Goal: Information Seeking & Learning: Compare options

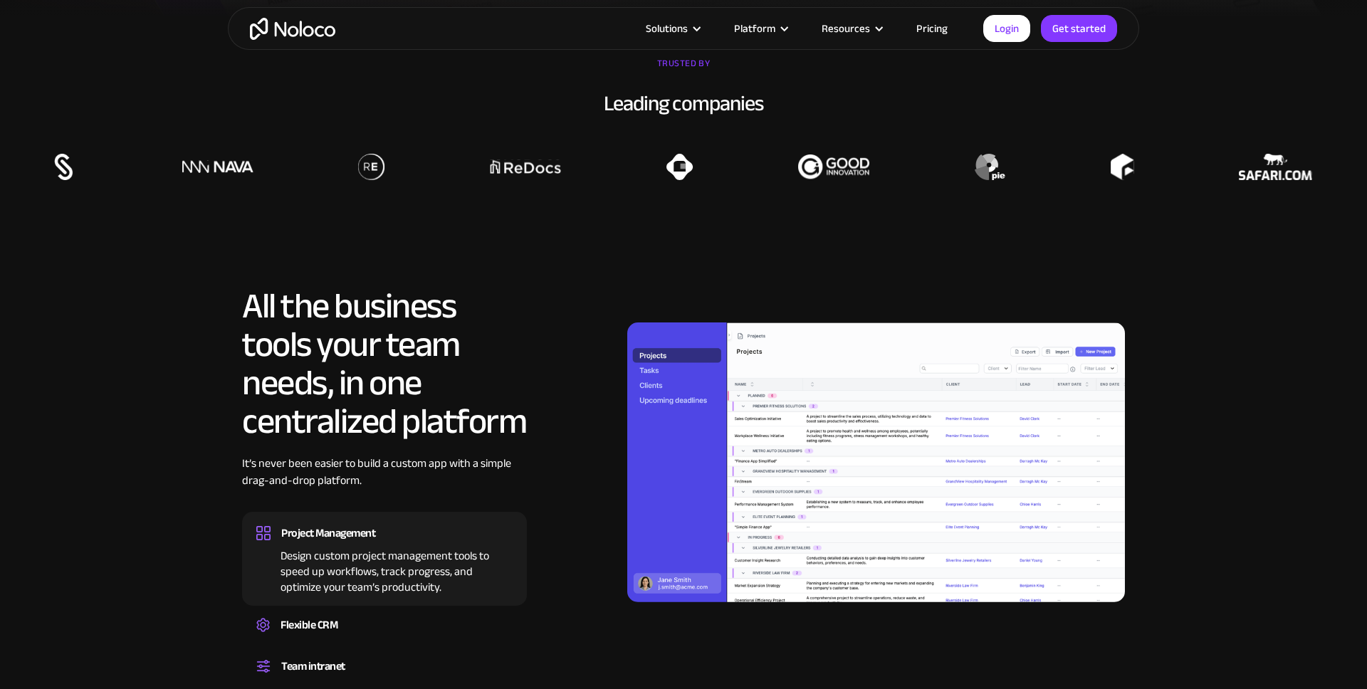
scroll to position [1243, 0]
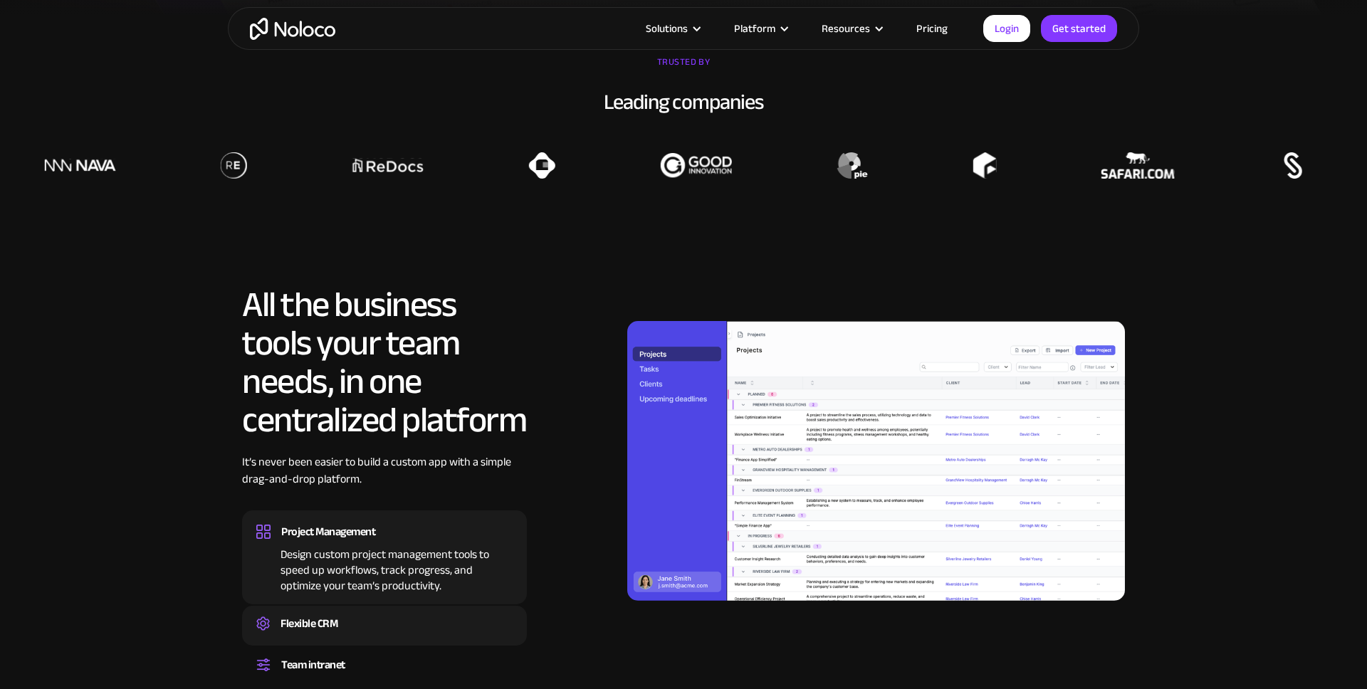
click at [288, 624] on div "Flexible CRM" at bounding box center [309, 623] width 57 height 21
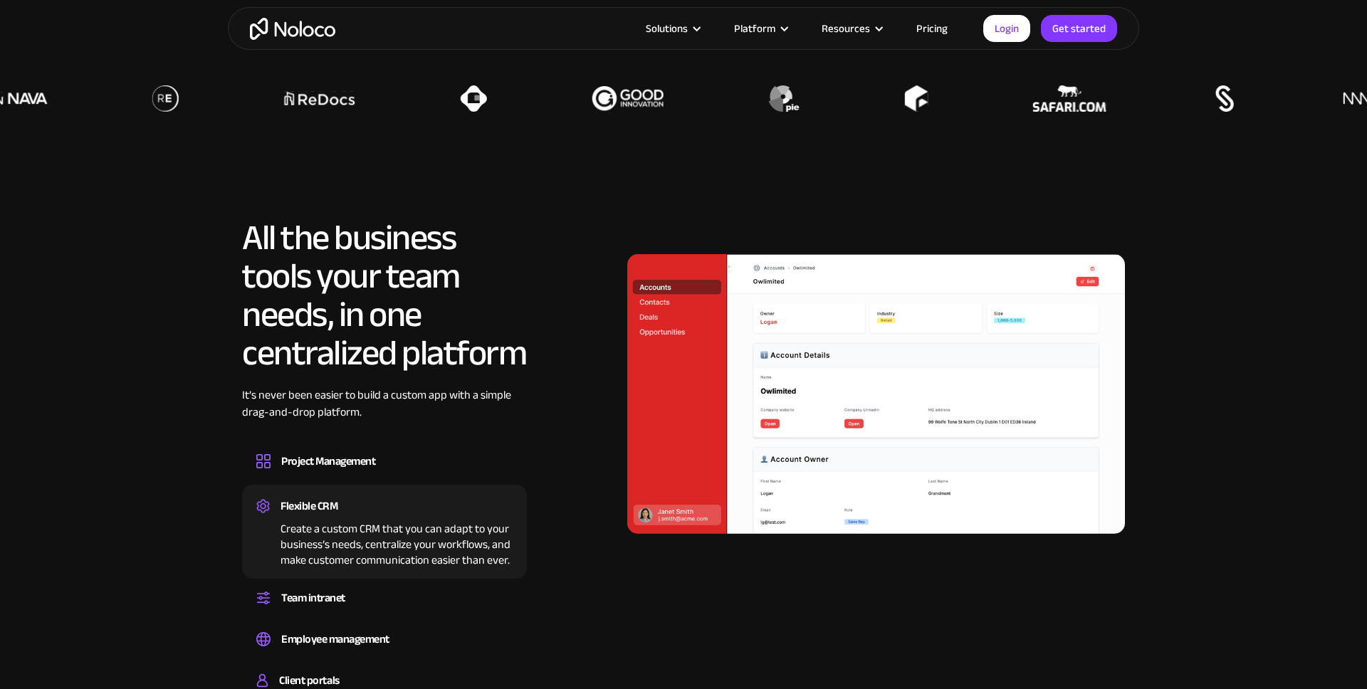
scroll to position [1324, 0]
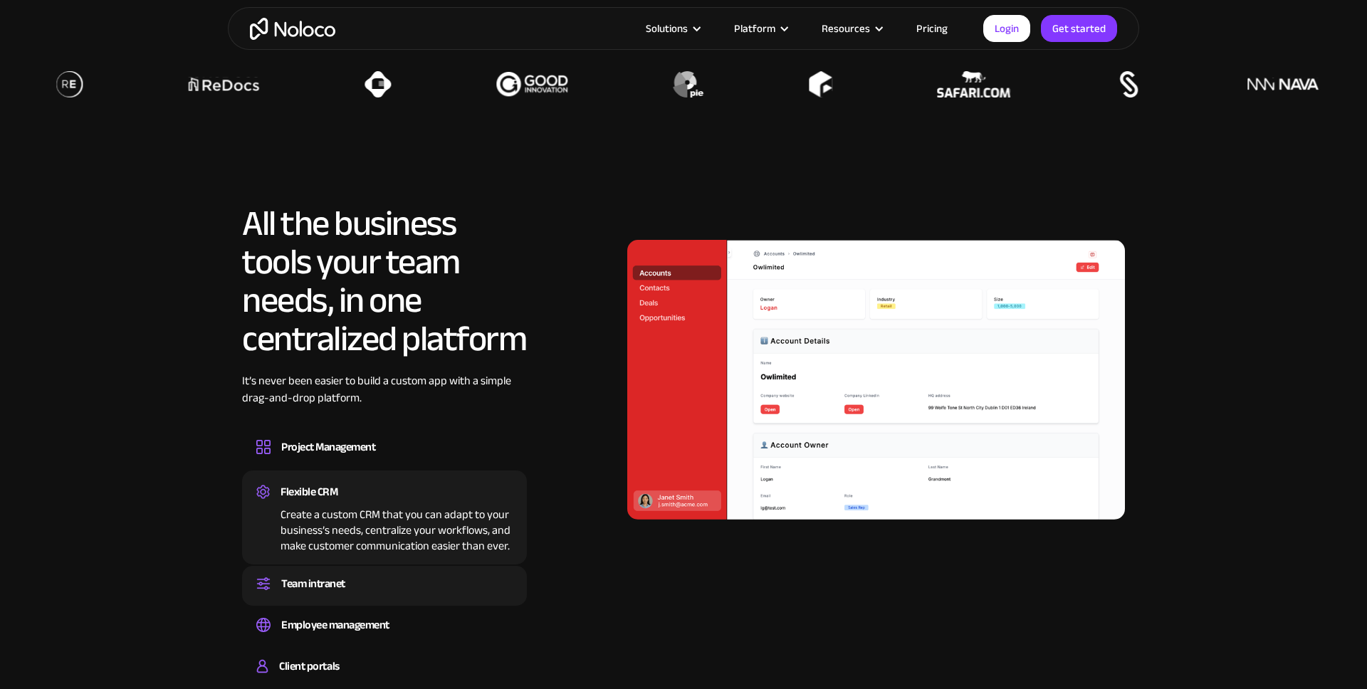
click at [318, 584] on div "Team intranet" at bounding box center [313, 583] width 64 height 21
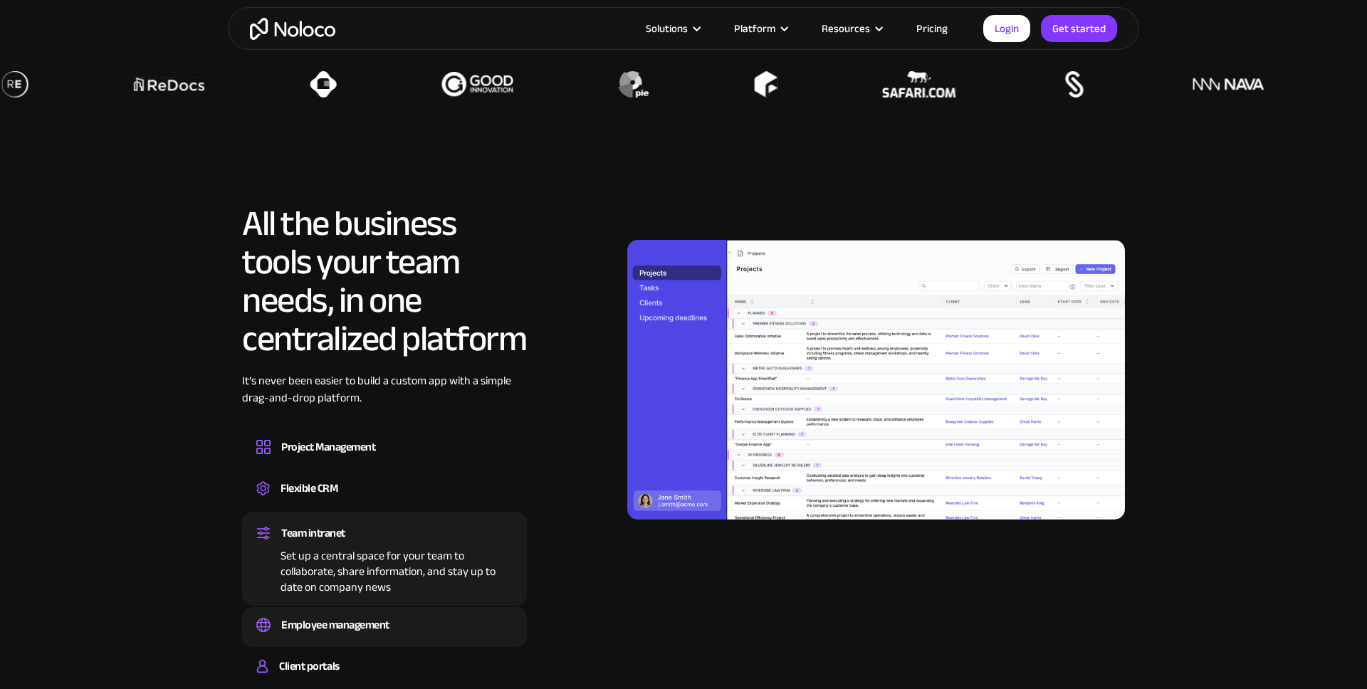
click at [335, 618] on div "Employee management" at bounding box center [335, 624] width 108 height 21
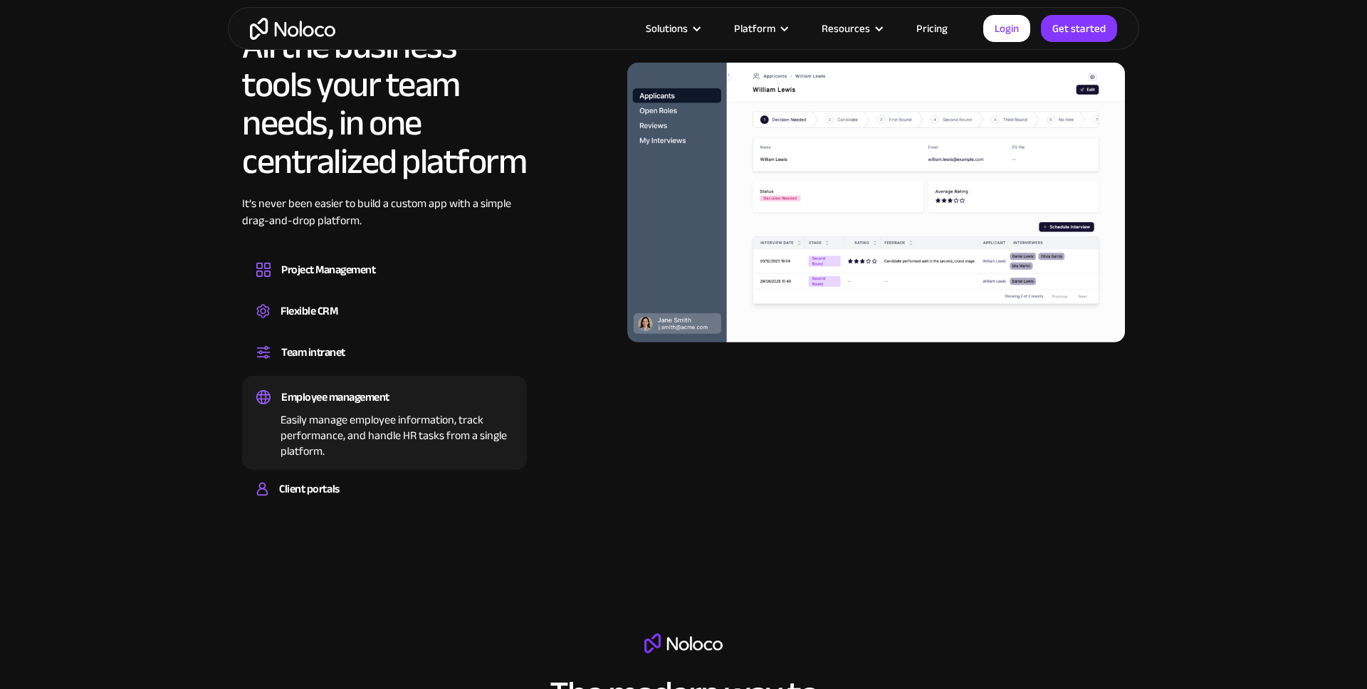
scroll to position [1523, 0]
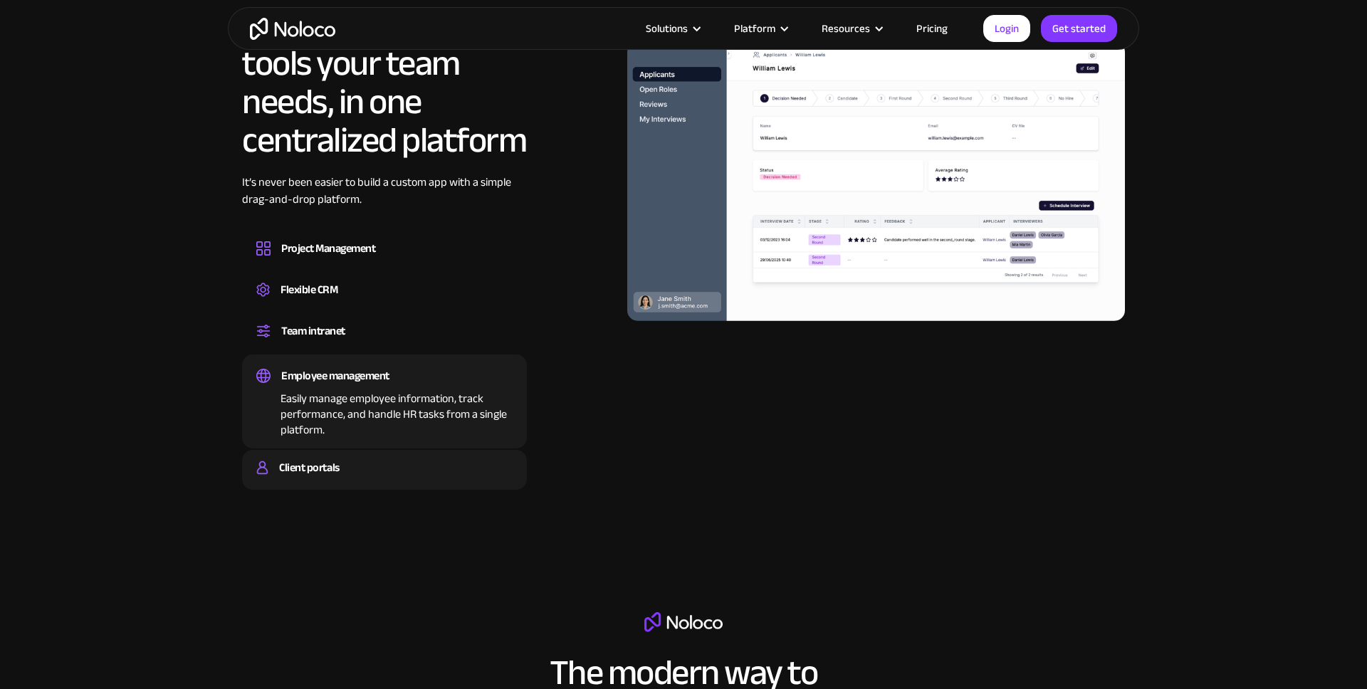
click at [330, 462] on div "Client portals" at bounding box center [309, 467] width 60 height 21
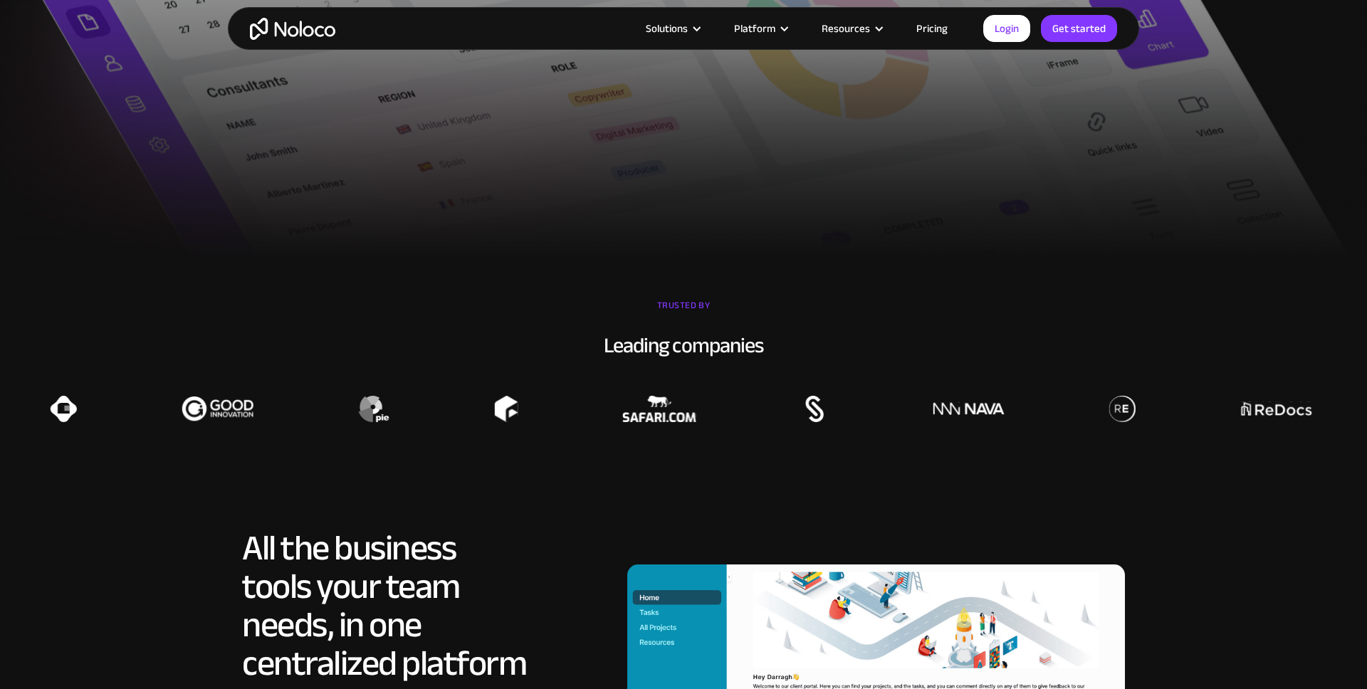
scroll to position [987, 0]
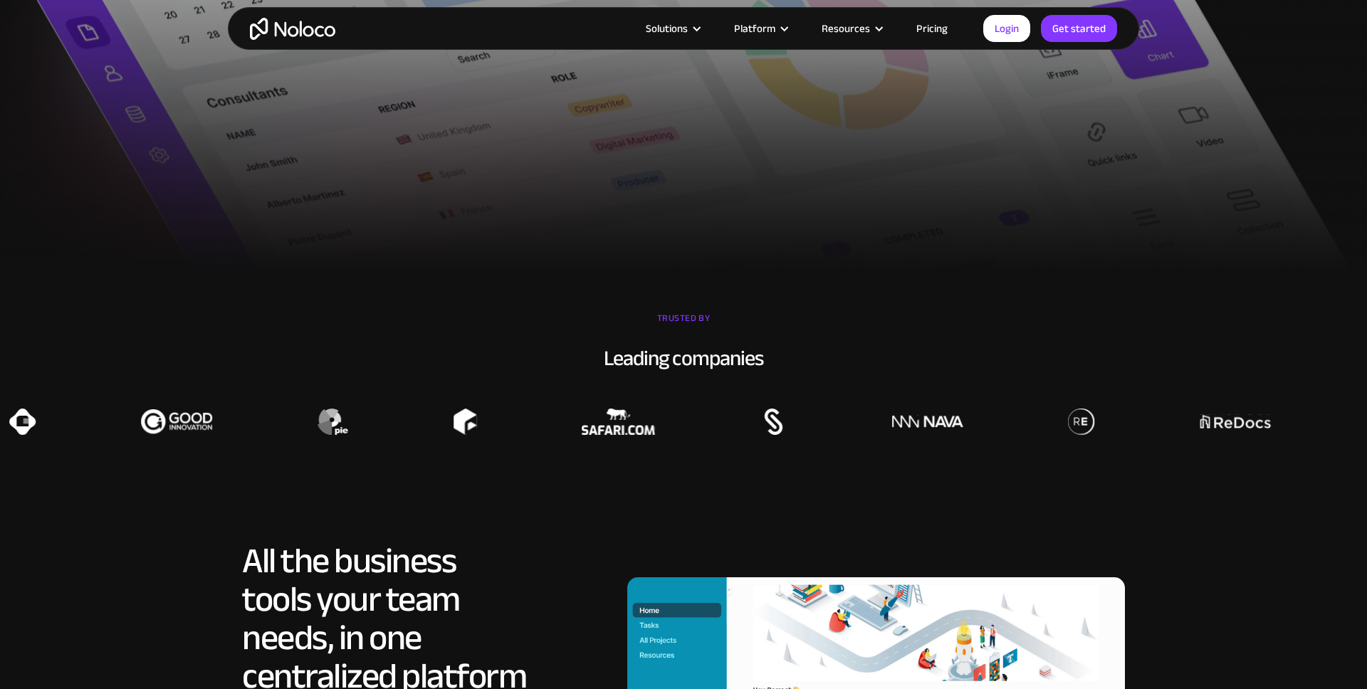
click at [953, 31] on link "Pricing" at bounding box center [931, 28] width 67 height 19
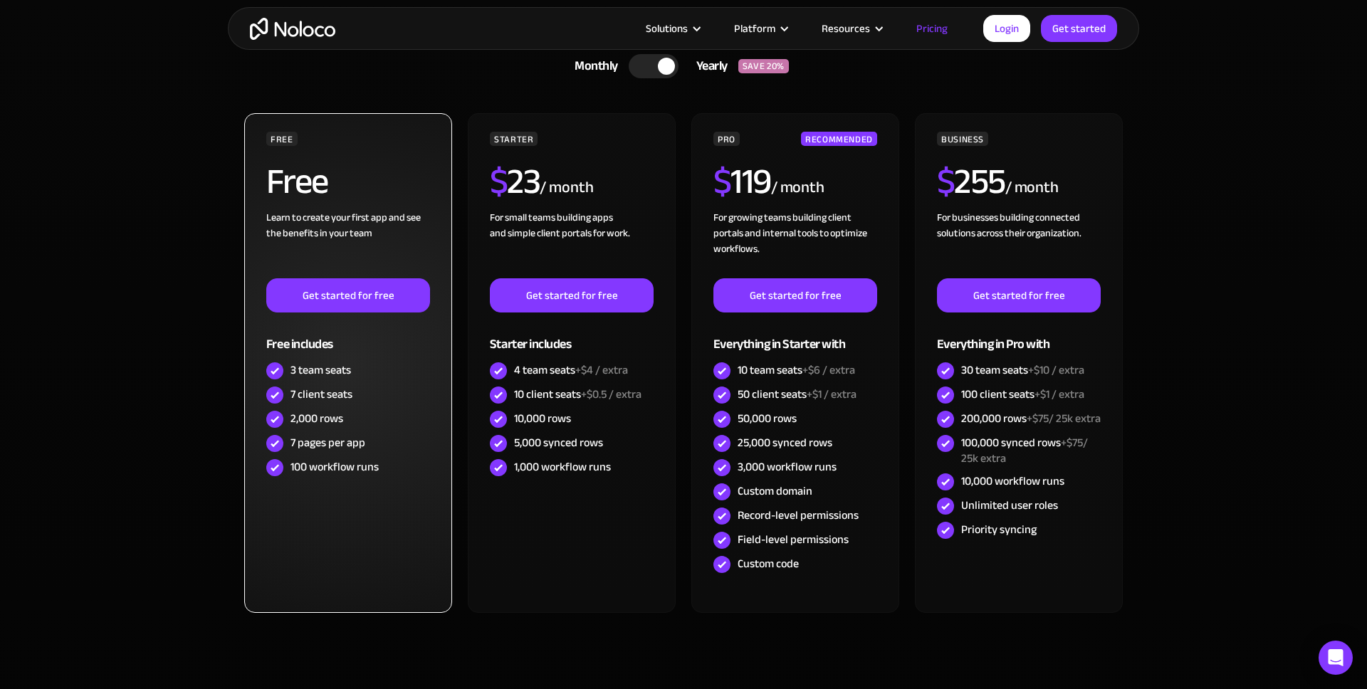
scroll to position [360, 0]
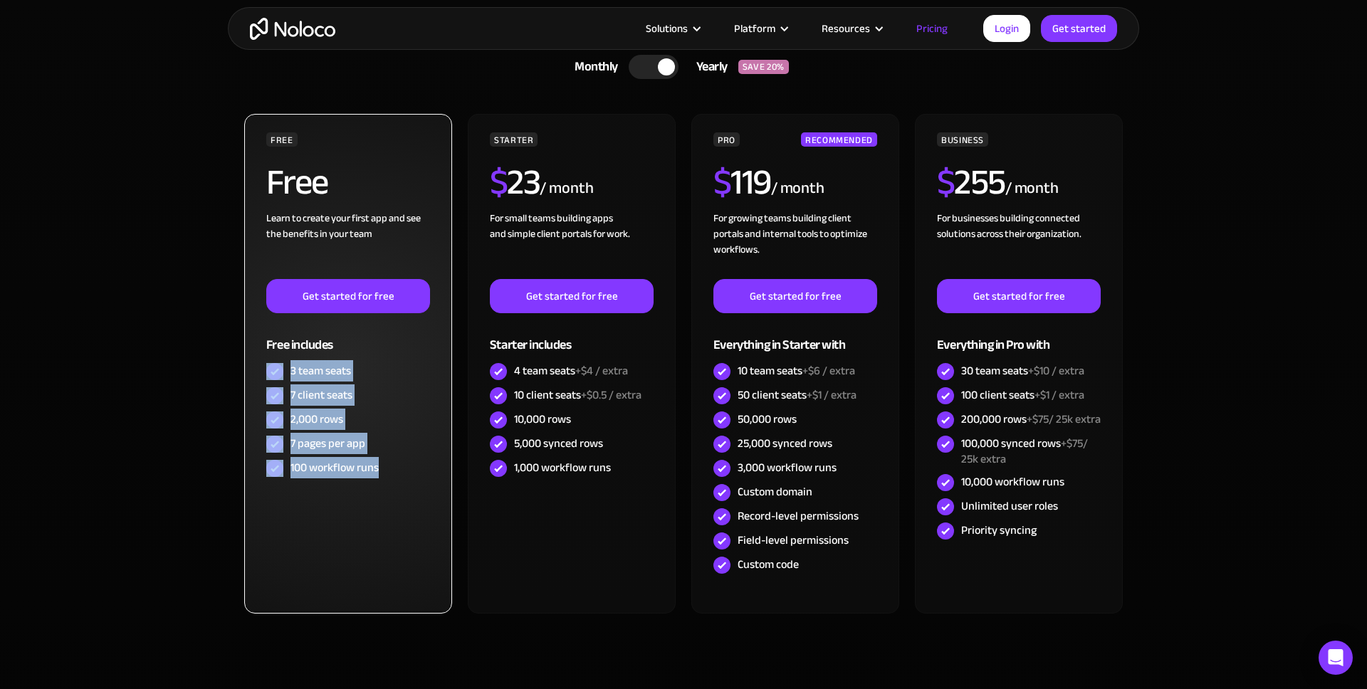
drag, startPoint x: 360, startPoint y: 476, endPoint x: 252, endPoint y: 363, distance: 156.6
click at [253, 363] on div "FREE Free Learn to create your first app and see the benefits in your team ‍ Ge…" at bounding box center [348, 364] width 208 height 500
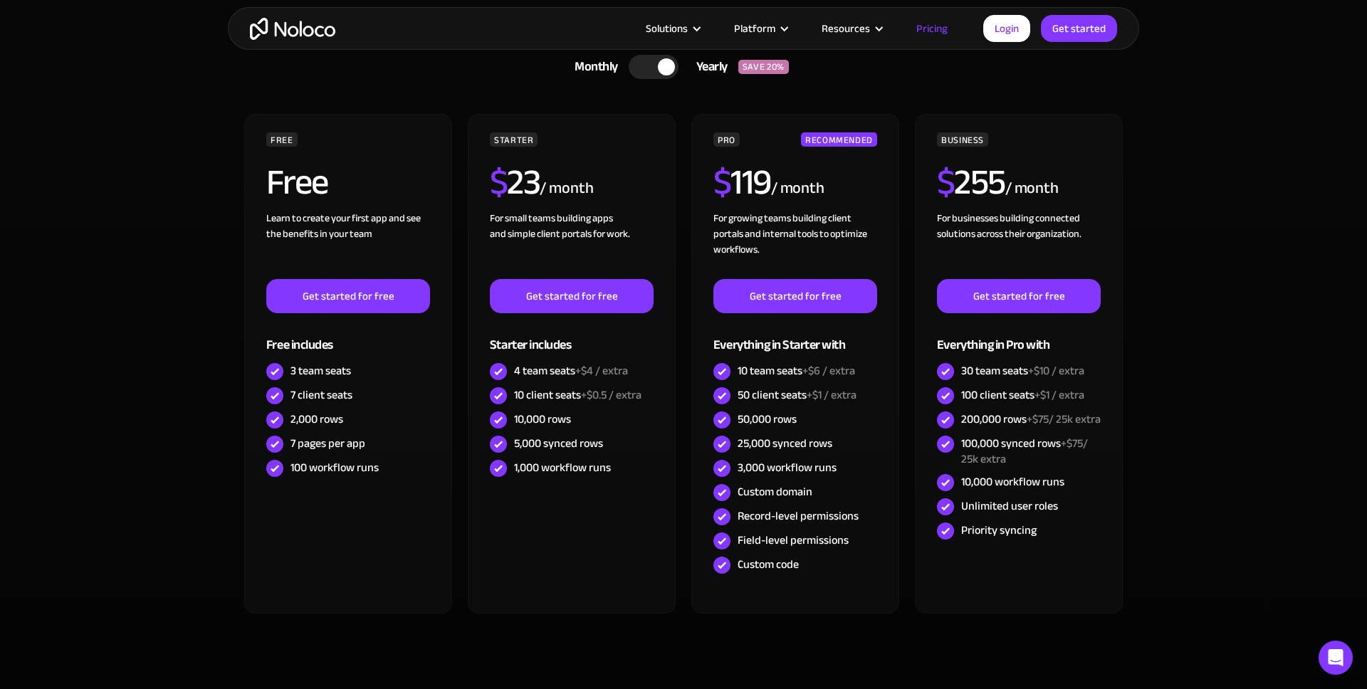
drag, startPoint x: 208, startPoint y: 362, endPoint x: 232, endPoint y: 382, distance: 31.8
click at [209, 362] on section "CHOOSE YOUR PLAN Monthly Yearly SAVE 20% Monthly Yearly SAVE 20% FREE Free Lear…" at bounding box center [683, 365] width 1367 height 733
click at [361, 480] on div "100 workflow runs" at bounding box center [348, 468] width 164 height 24
click at [223, 332] on section "CHOOSE YOUR PLAN Monthly Yearly SAVE 20% Monthly Yearly SAVE 20% FREE Free Lear…" at bounding box center [683, 365] width 1367 height 733
click at [219, 330] on section "CHOOSE YOUR PLAN Monthly Yearly SAVE 20% Monthly Yearly SAVE 20% FREE Free Lear…" at bounding box center [683, 365] width 1367 height 733
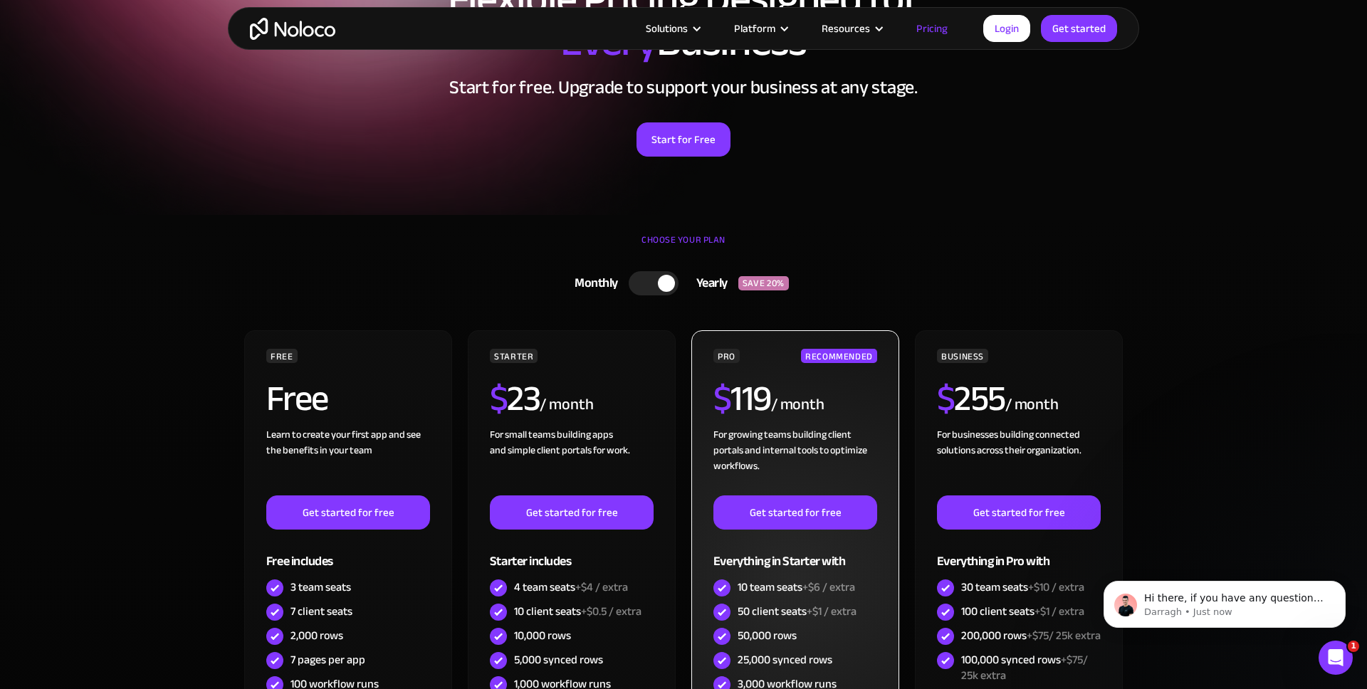
scroll to position [0, 0]
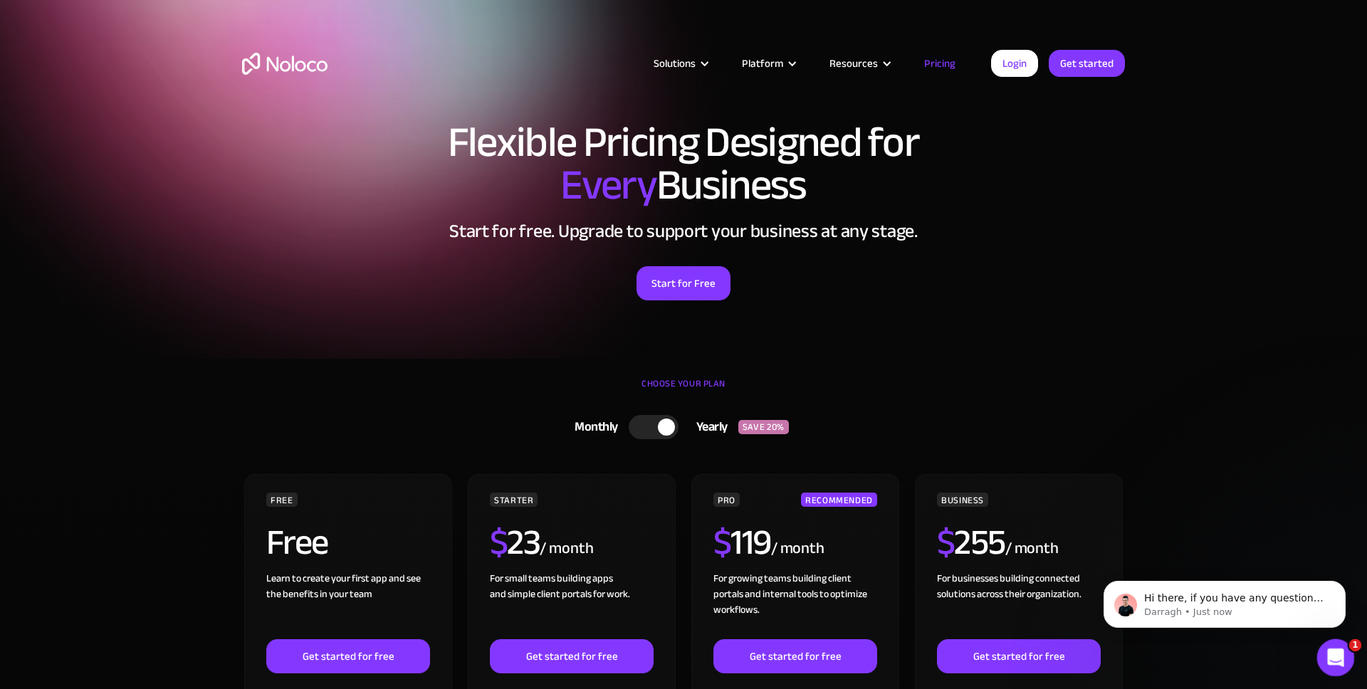
click at [1337, 664] on icon "Open Intercom Messenger" at bounding box center [1333, 655] width 23 height 23
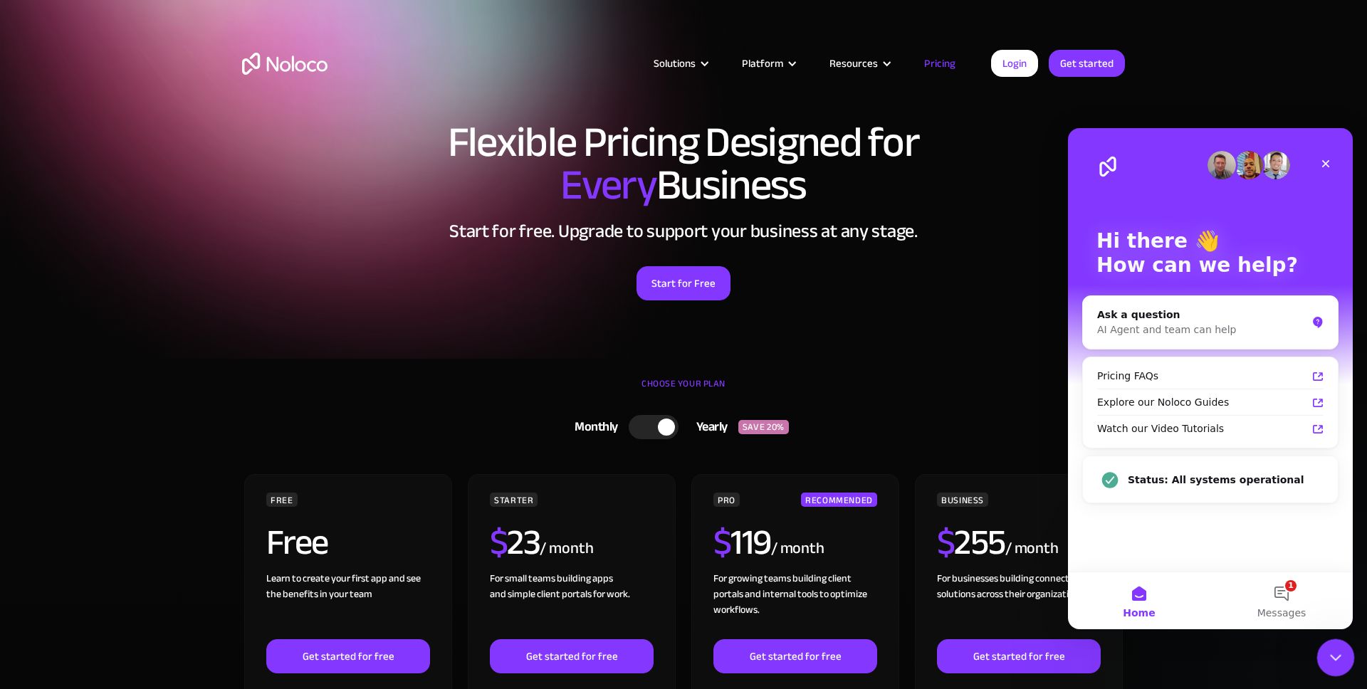
click at [1335, 661] on icon "Close Intercom Messenger" at bounding box center [1333, 655] width 17 height 17
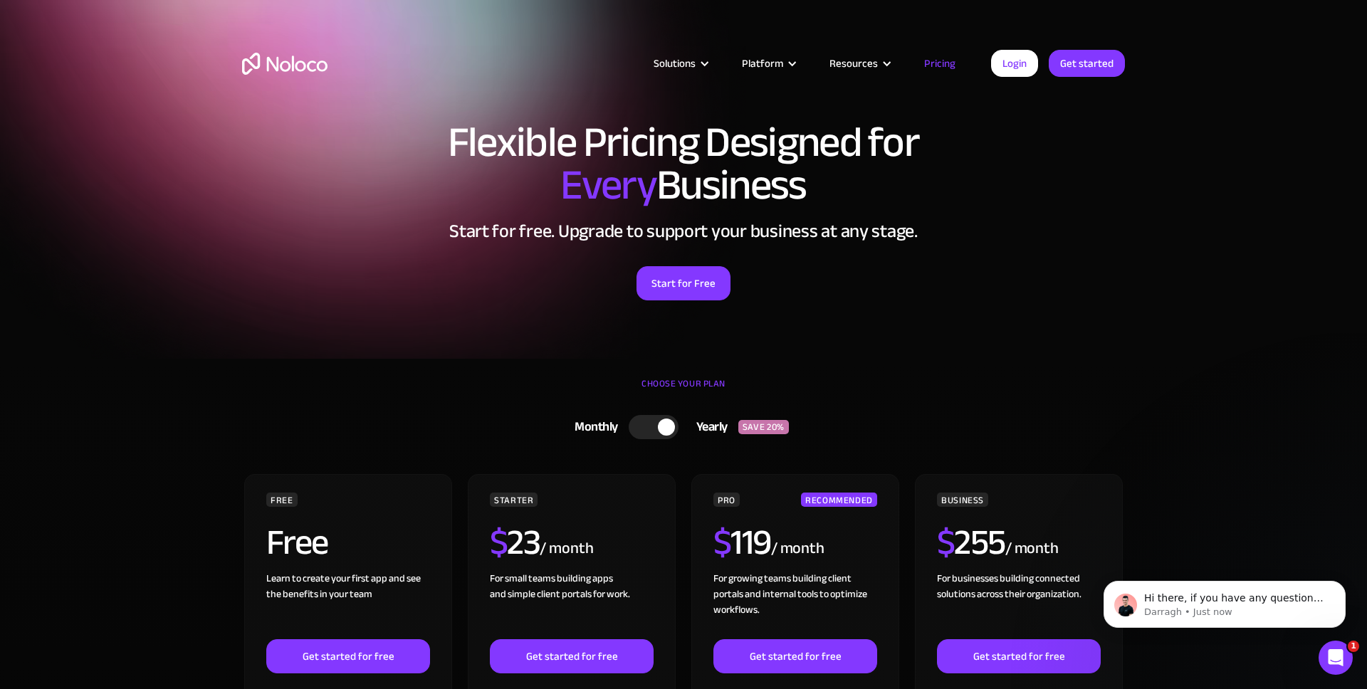
click at [648, 422] on div at bounding box center [654, 427] width 50 height 24
click at [649, 422] on div at bounding box center [645, 427] width 17 height 17
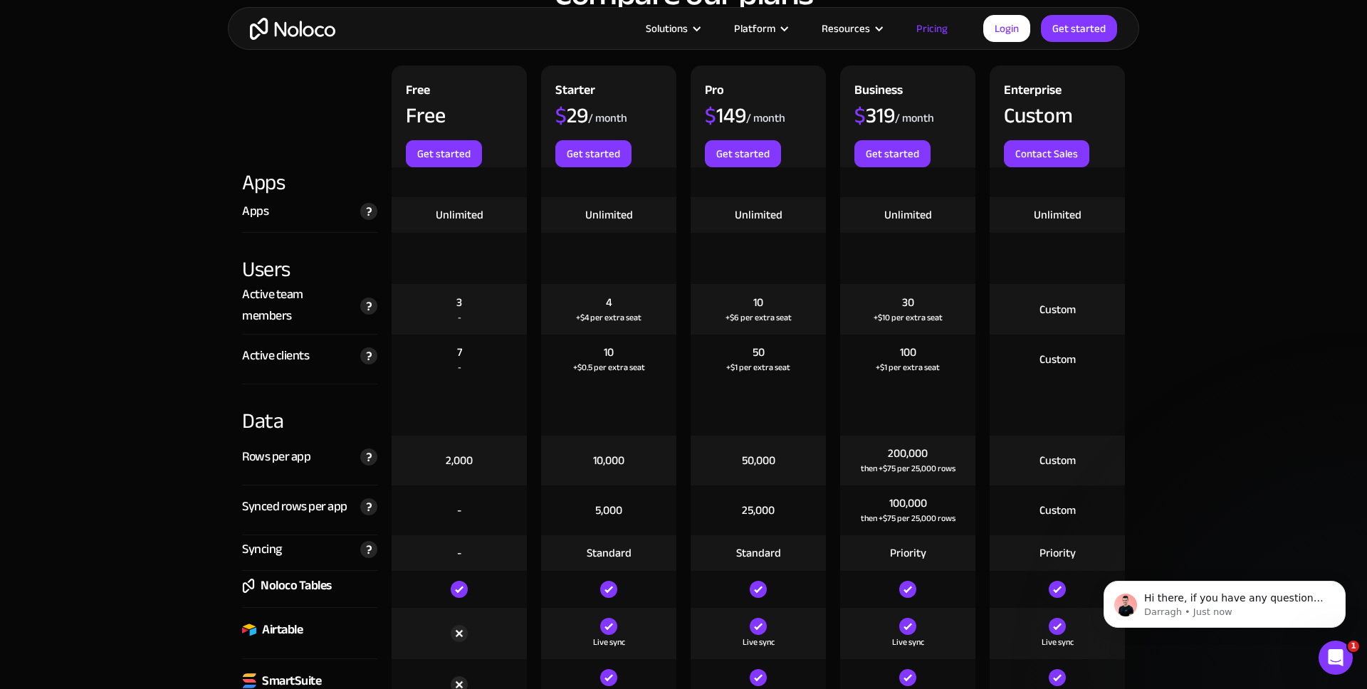
scroll to position [1559, 0]
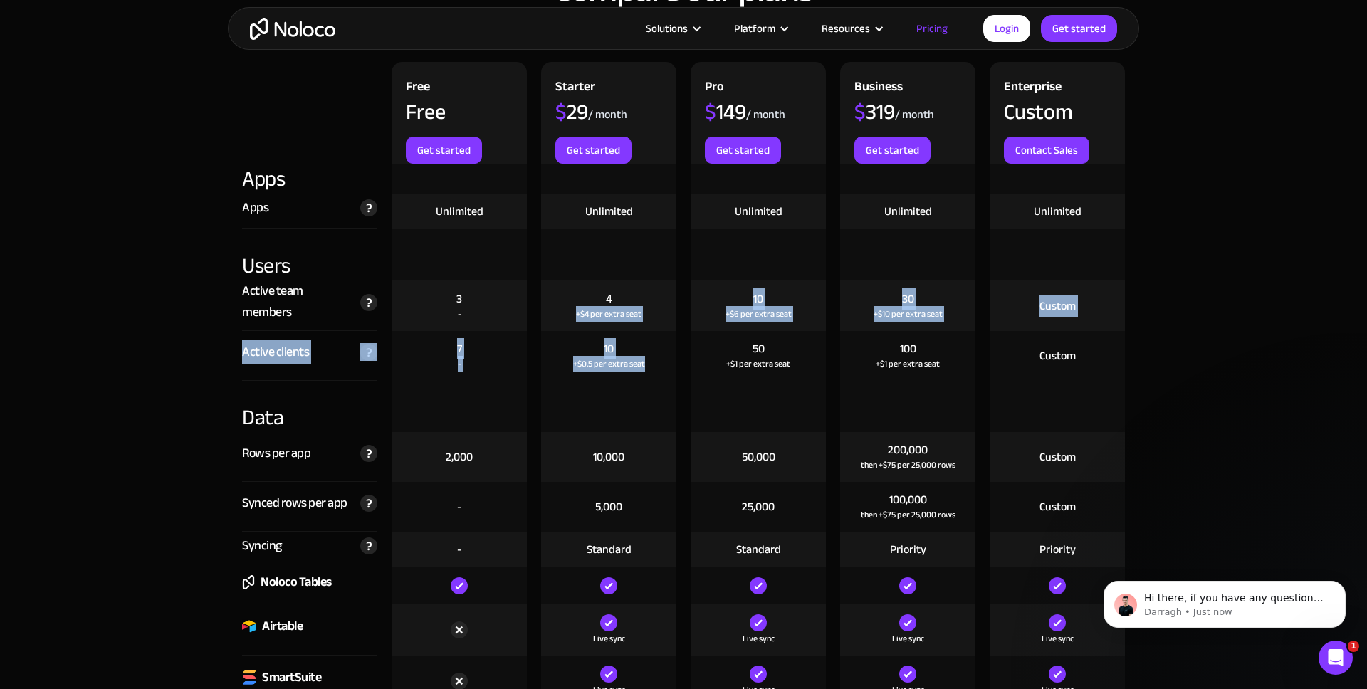
drag, startPoint x: 610, startPoint y: 377, endPoint x: 587, endPoint y: 354, distance: 32.7
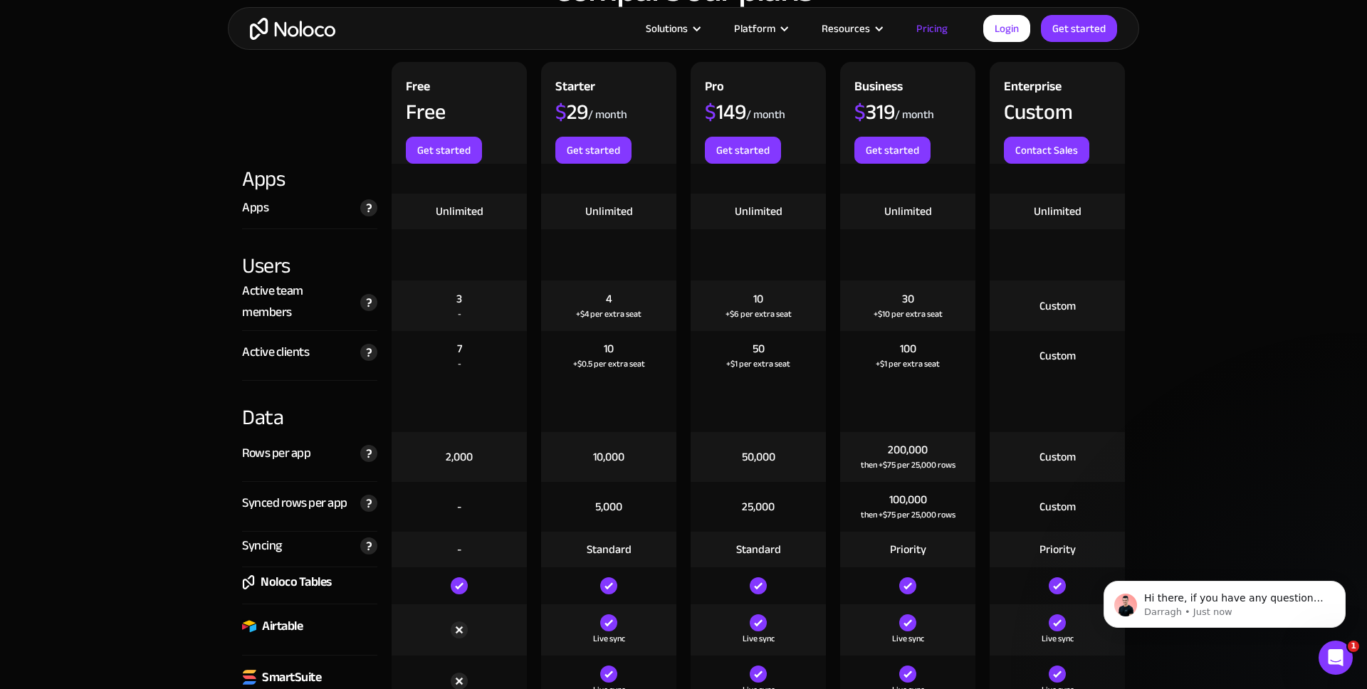
drag, startPoint x: 613, startPoint y: 376, endPoint x: 654, endPoint y: 397, distance: 45.9
click at [613, 377] on div "10 +$0.5 per extra seat" at bounding box center [608, 356] width 135 height 50
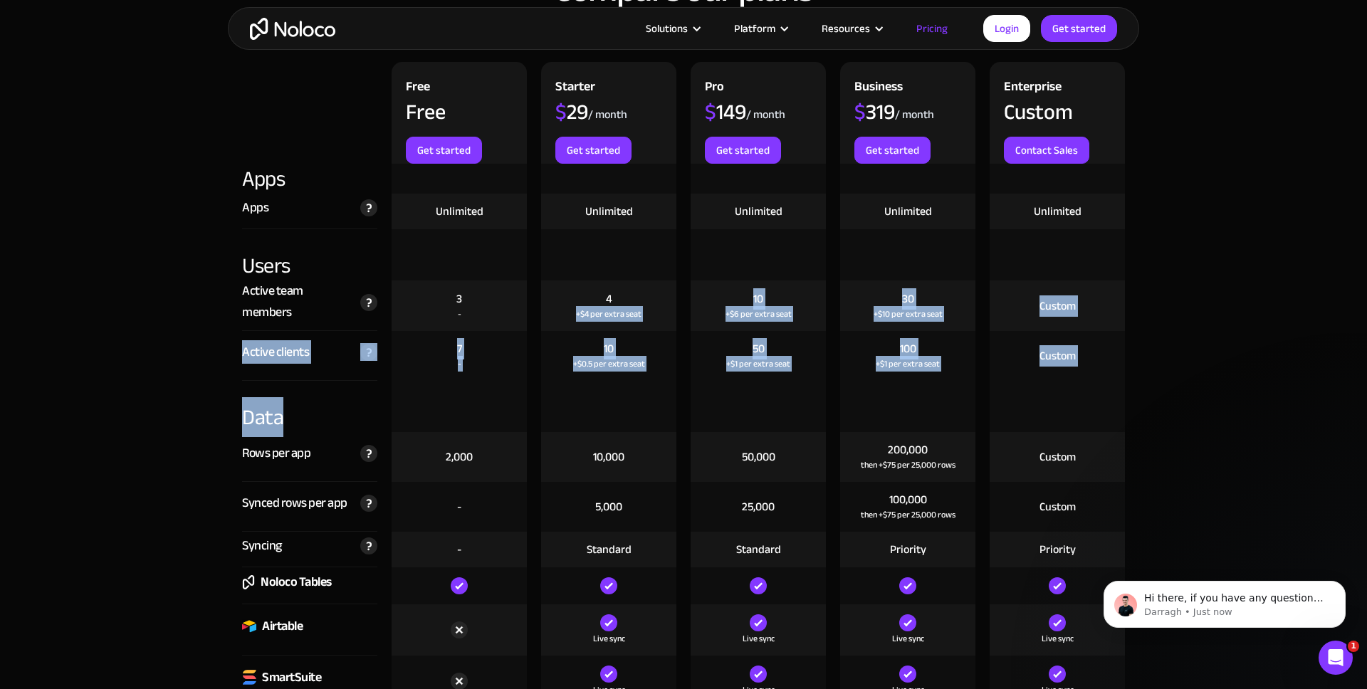
drag, startPoint x: 634, startPoint y: 349, endPoint x: 620, endPoint y: 365, distance: 21.2
drag, startPoint x: 622, startPoint y: 384, endPoint x: 646, endPoint y: 384, distance: 24.2
click at [622, 384] on div at bounding box center [608, 406] width 135 height 51
drag, startPoint x: 607, startPoint y: 340, endPoint x: 557, endPoint y: 300, distance: 64.3
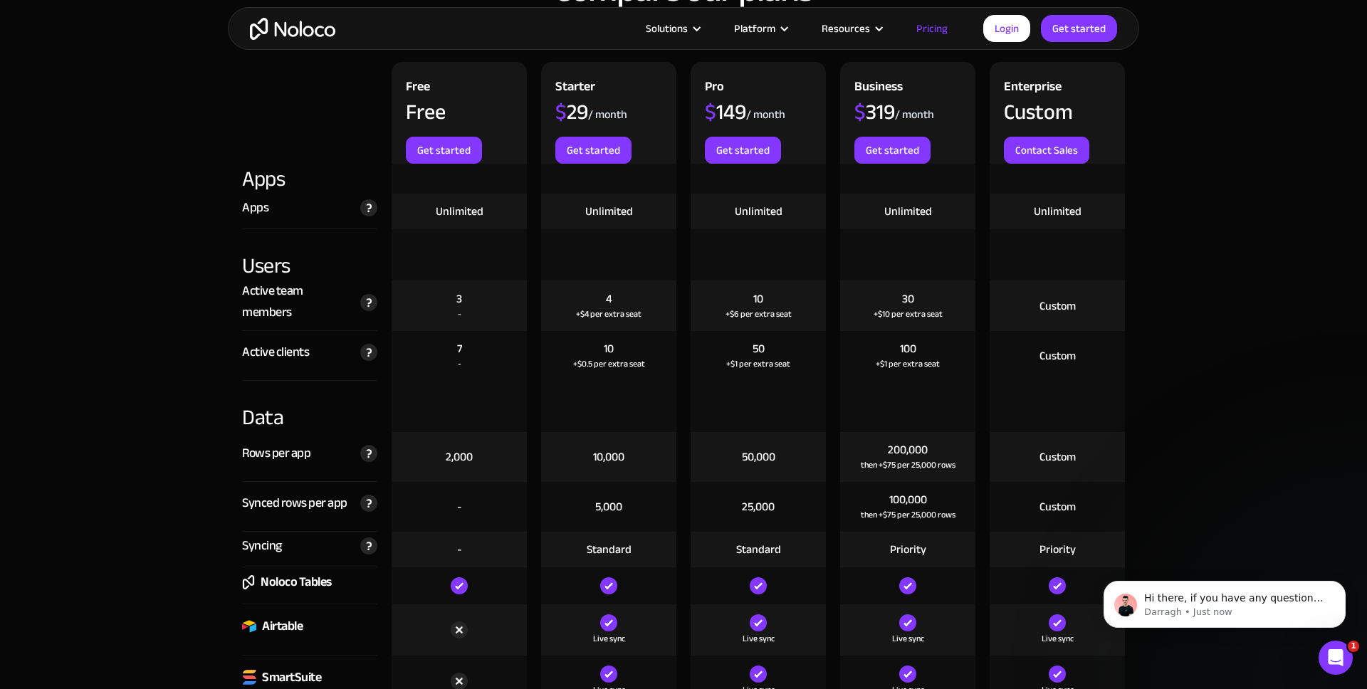
drag, startPoint x: 634, startPoint y: 379, endPoint x: 668, endPoint y: 399, distance: 39.2
click at [589, 365] on div "+$0.5 per extra seat" at bounding box center [609, 364] width 72 height 14
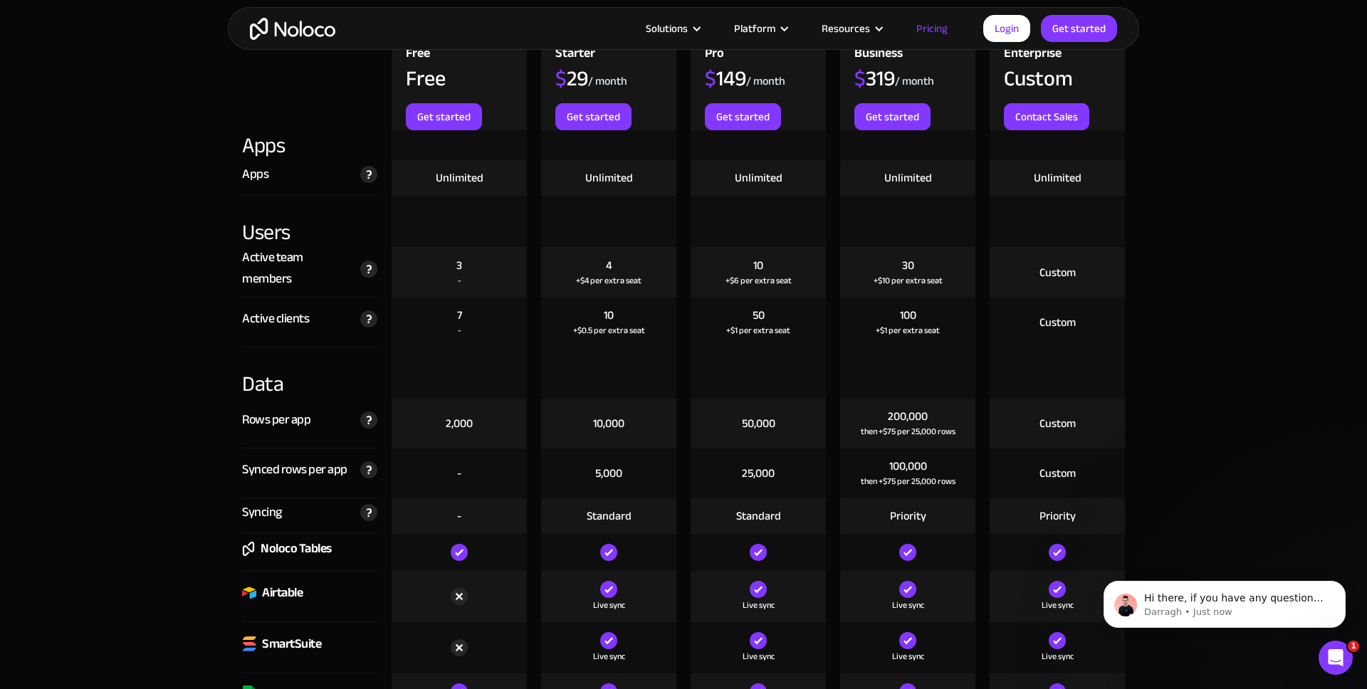
scroll to position [1592, 0]
drag, startPoint x: 281, startPoint y: 465, endPoint x: 377, endPoint y: 567, distance: 140.5
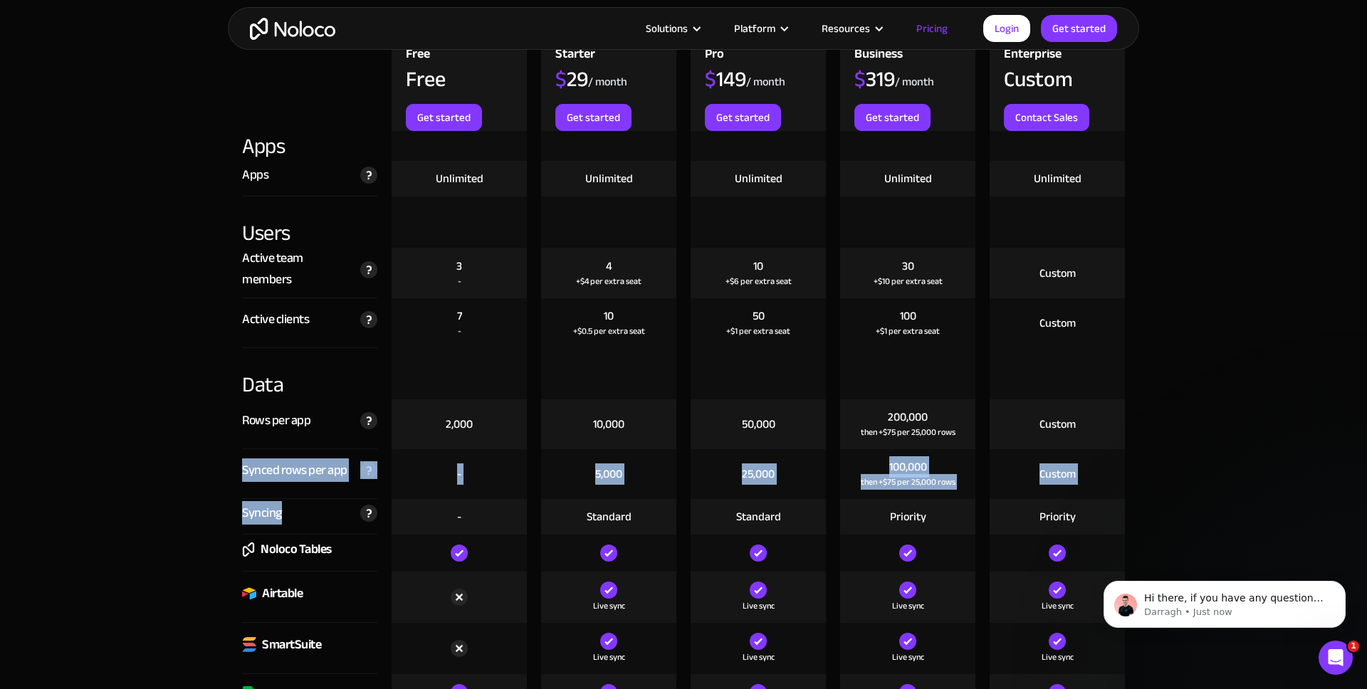
drag, startPoint x: 203, startPoint y: 466, endPoint x: 192, endPoint y: 466, distance: 11.4
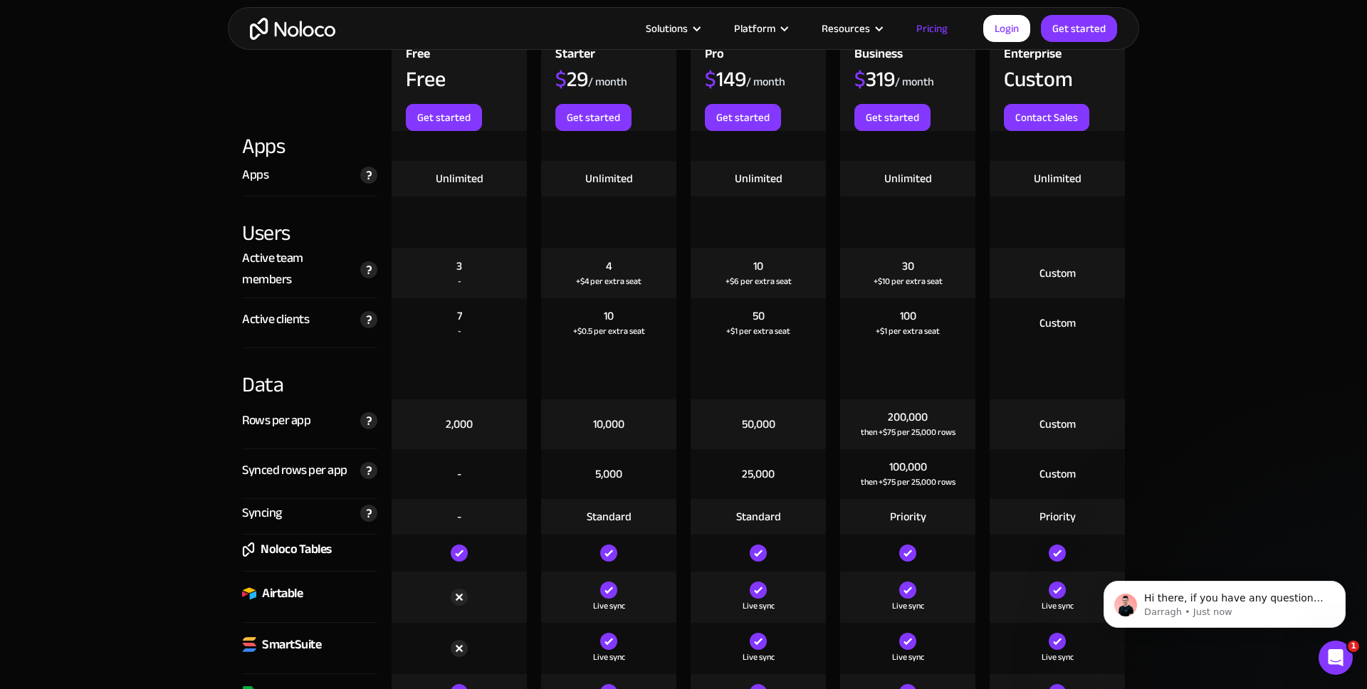
drag, startPoint x: 192, startPoint y: 466, endPoint x: 319, endPoint y: 532, distance: 143.6
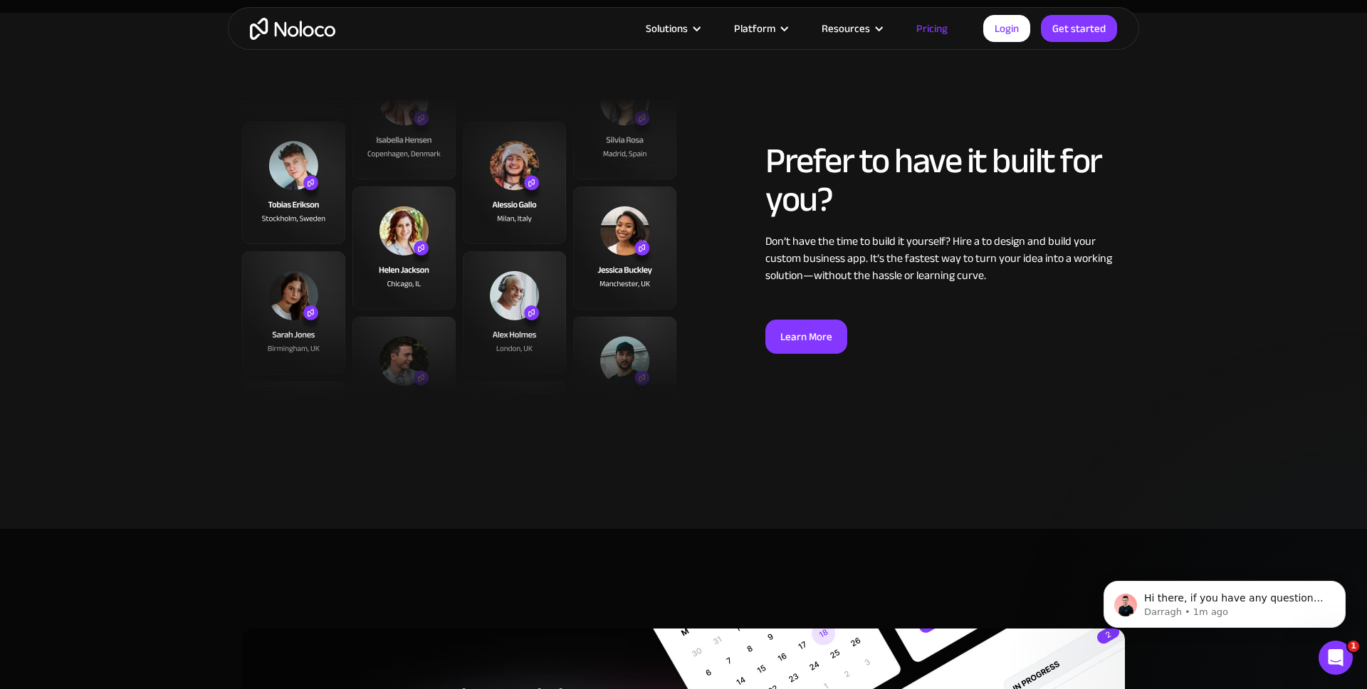
scroll to position [5197, 0]
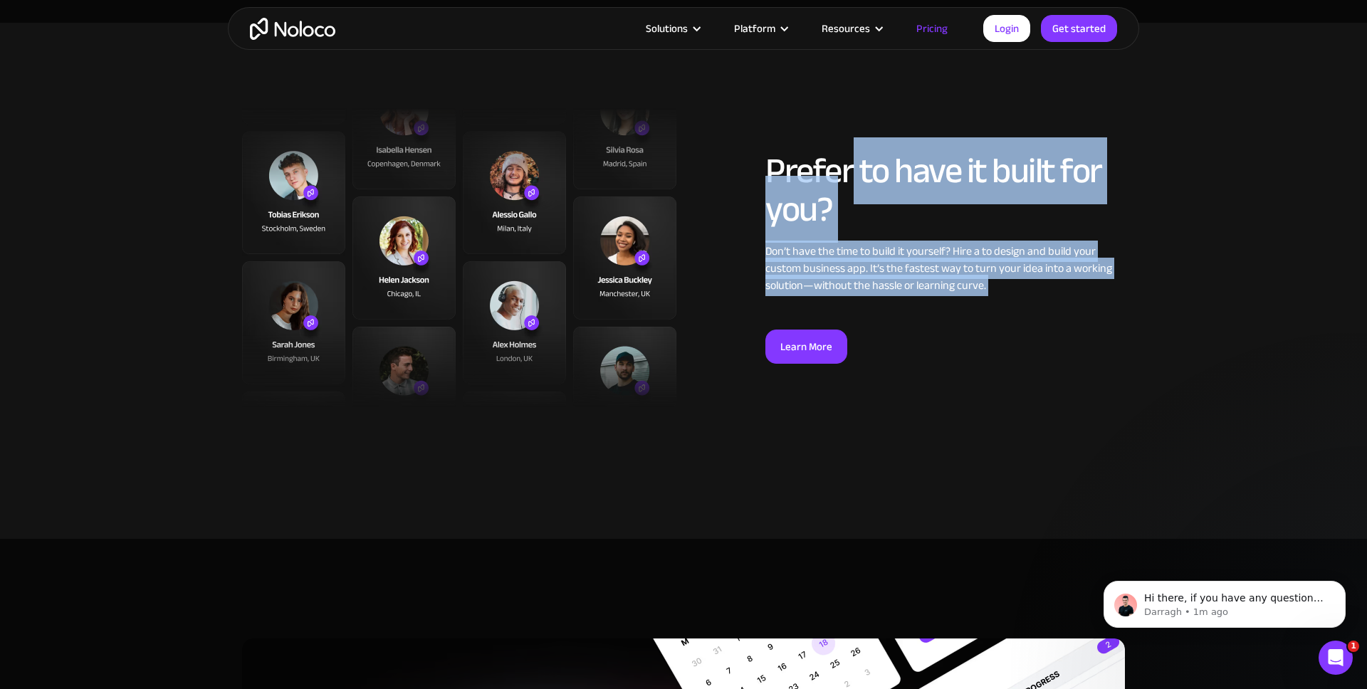
drag, startPoint x: 899, startPoint y: 194, endPoint x: 853, endPoint y: 166, distance: 54.0
click at [853, 166] on div "Prefer to have it built for you? Don’t have the time to build it yourself? Hire…" at bounding box center [945, 258] width 360 height 212
drag, startPoint x: 853, startPoint y: 167, endPoint x: 975, endPoint y: 276, distance: 163.4
click at [852, 167] on h2 "Prefer to have it built for you?" at bounding box center [945, 190] width 360 height 77
drag, startPoint x: 975, startPoint y: 276, endPoint x: 1113, endPoint y: 382, distance: 174.6
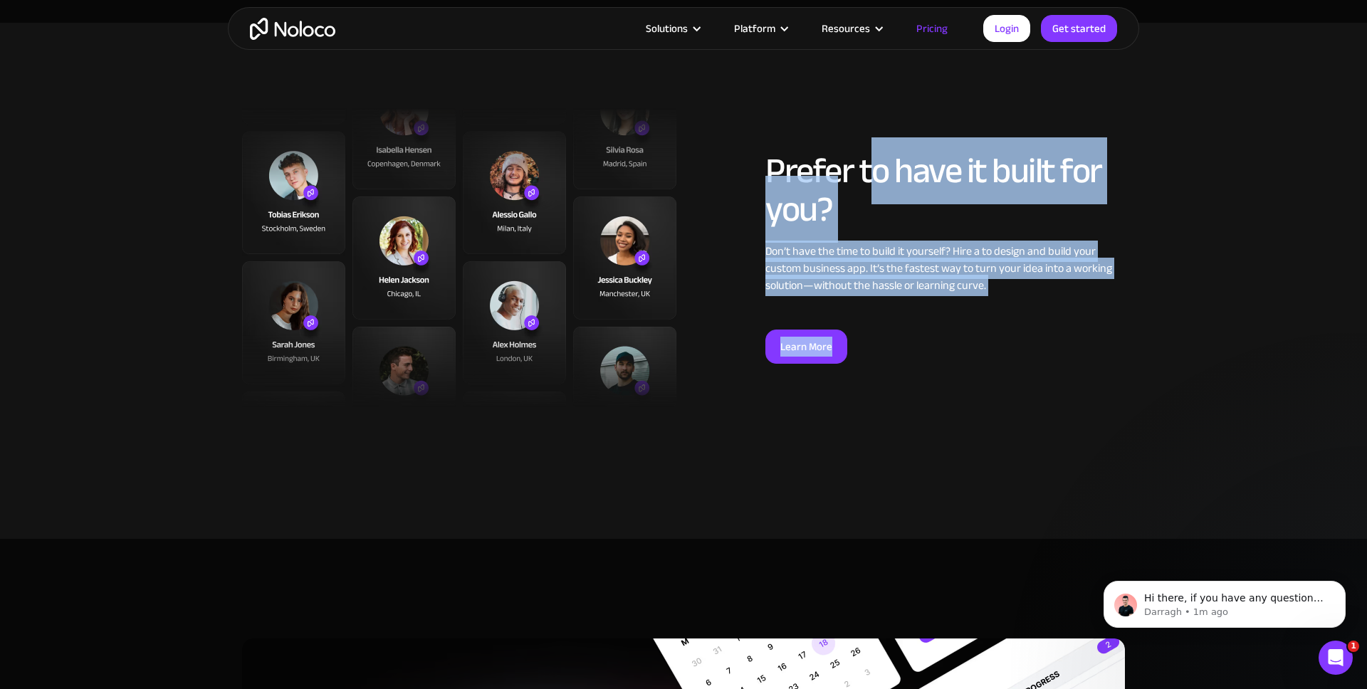
click at [1115, 383] on div "Prefer to have it built for you? Don’t have the time to build it yourself? Hire…" at bounding box center [683, 257] width 897 height 299
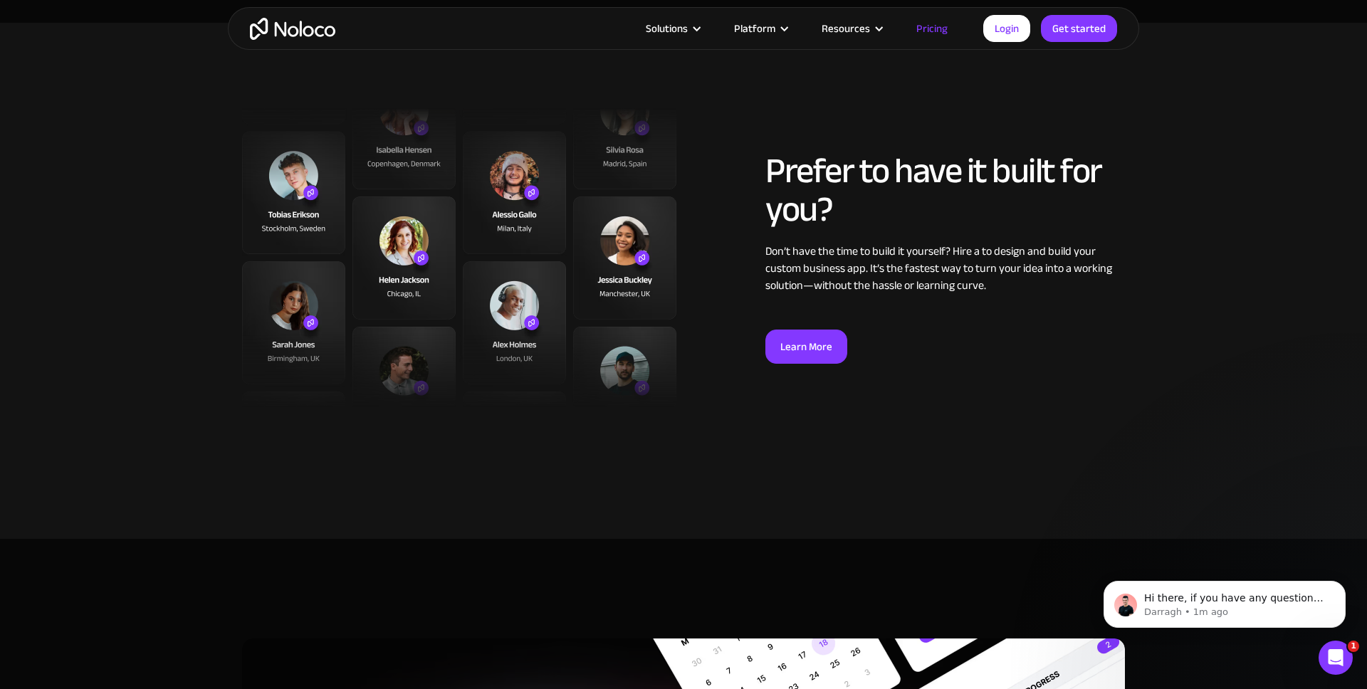
click at [1112, 382] on div "Prefer to have it built for you? Don’t have the time to build it yourself? Hire…" at bounding box center [683, 257] width 897 height 299
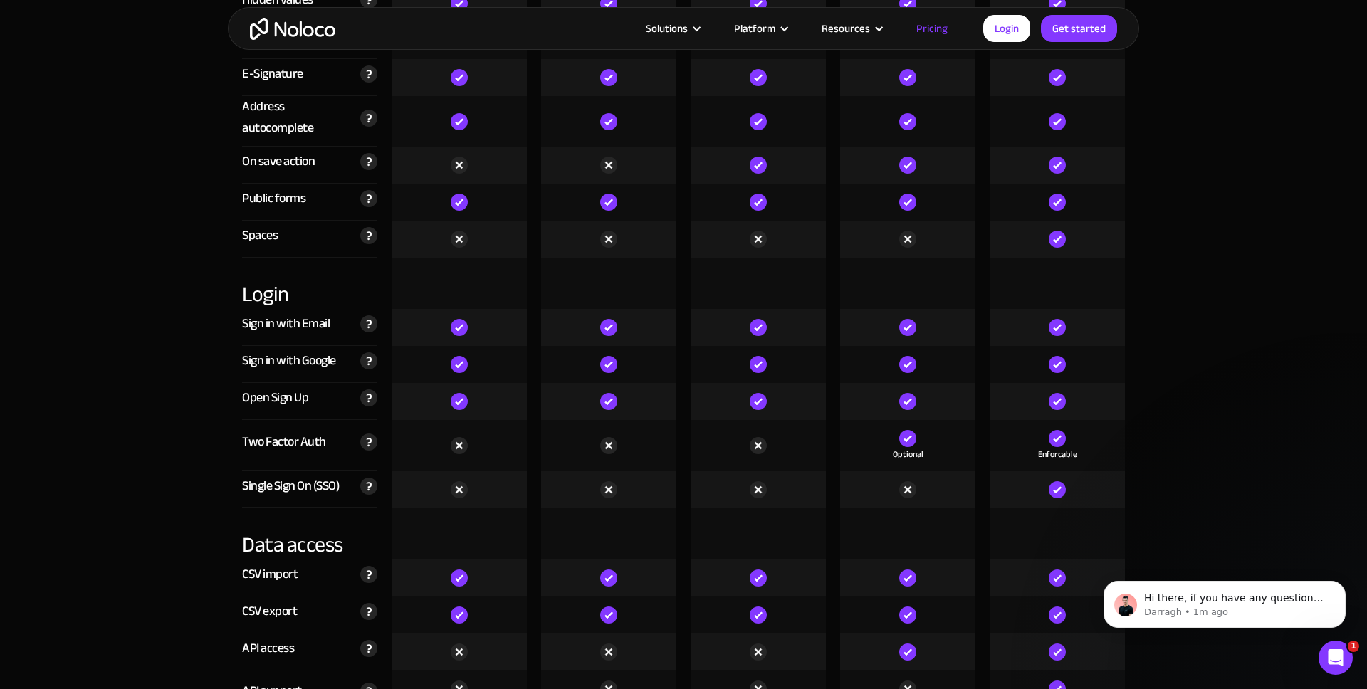
scroll to position [4450, 0]
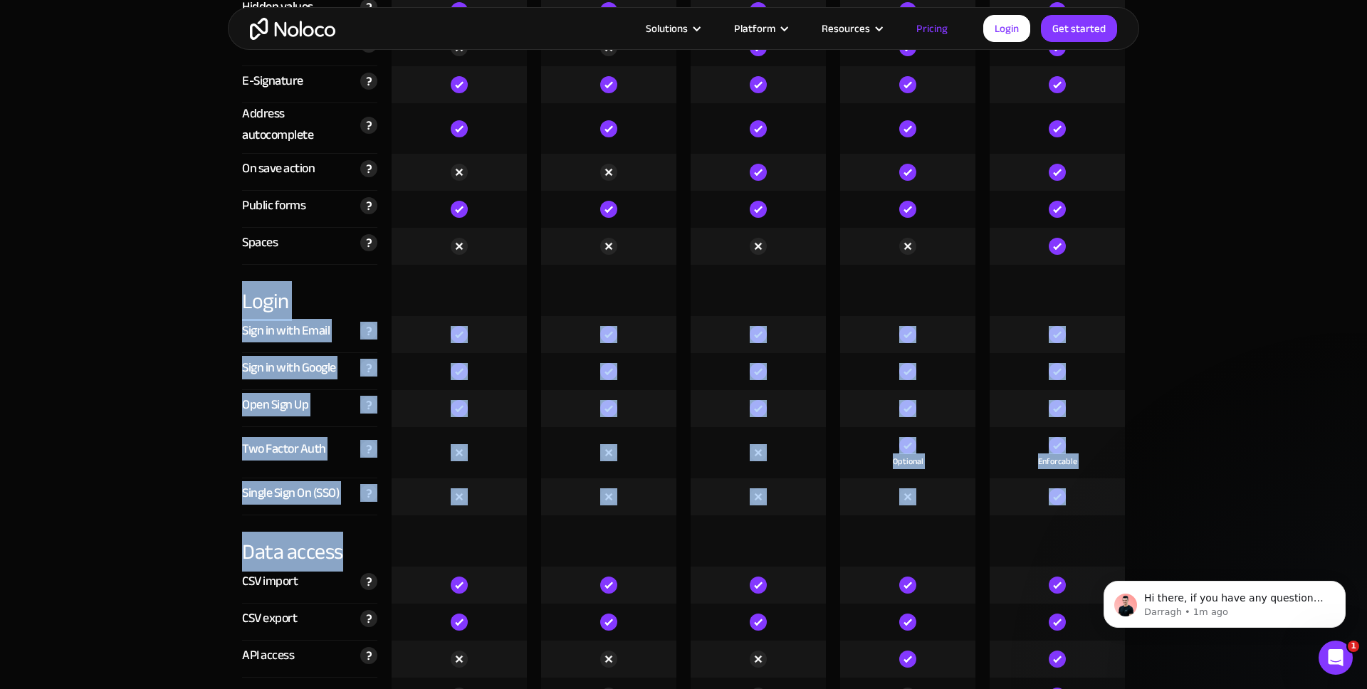
drag, startPoint x: 424, startPoint y: 538, endPoint x: 224, endPoint y: 299, distance: 311.4
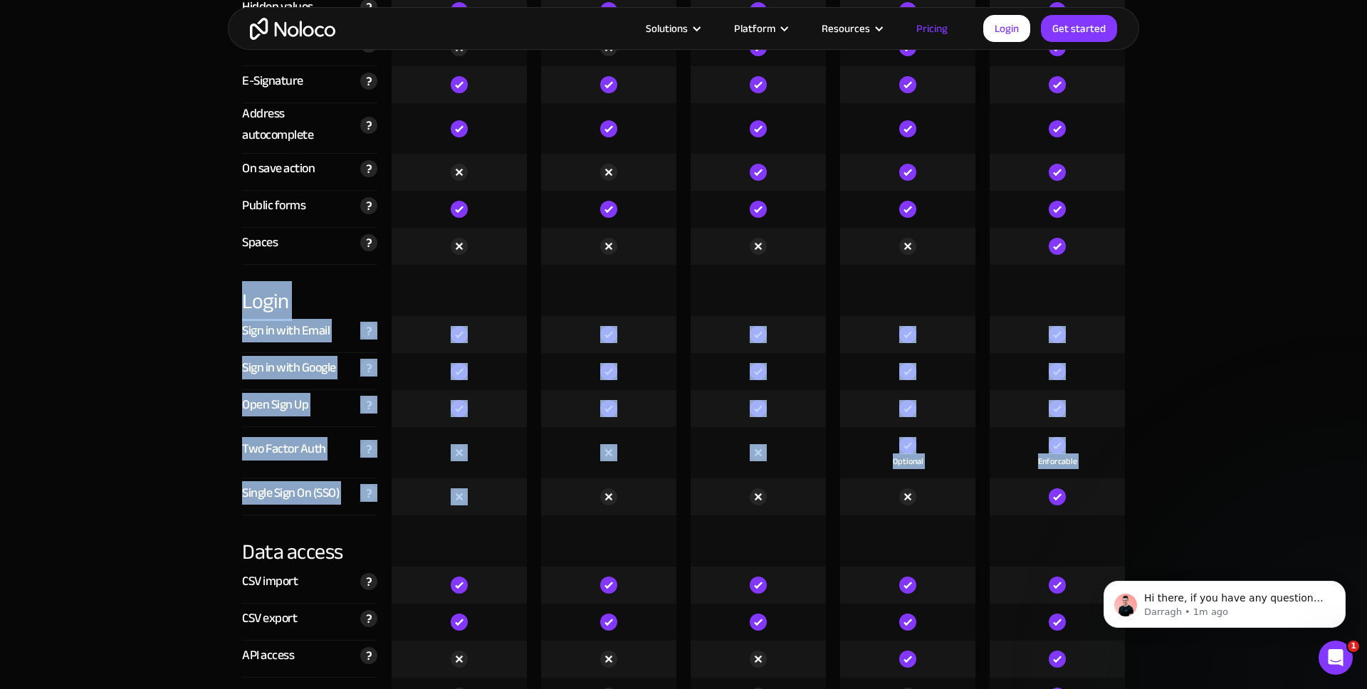
drag, startPoint x: 374, startPoint y: 403, endPoint x: 431, endPoint y: 498, distance: 110.5
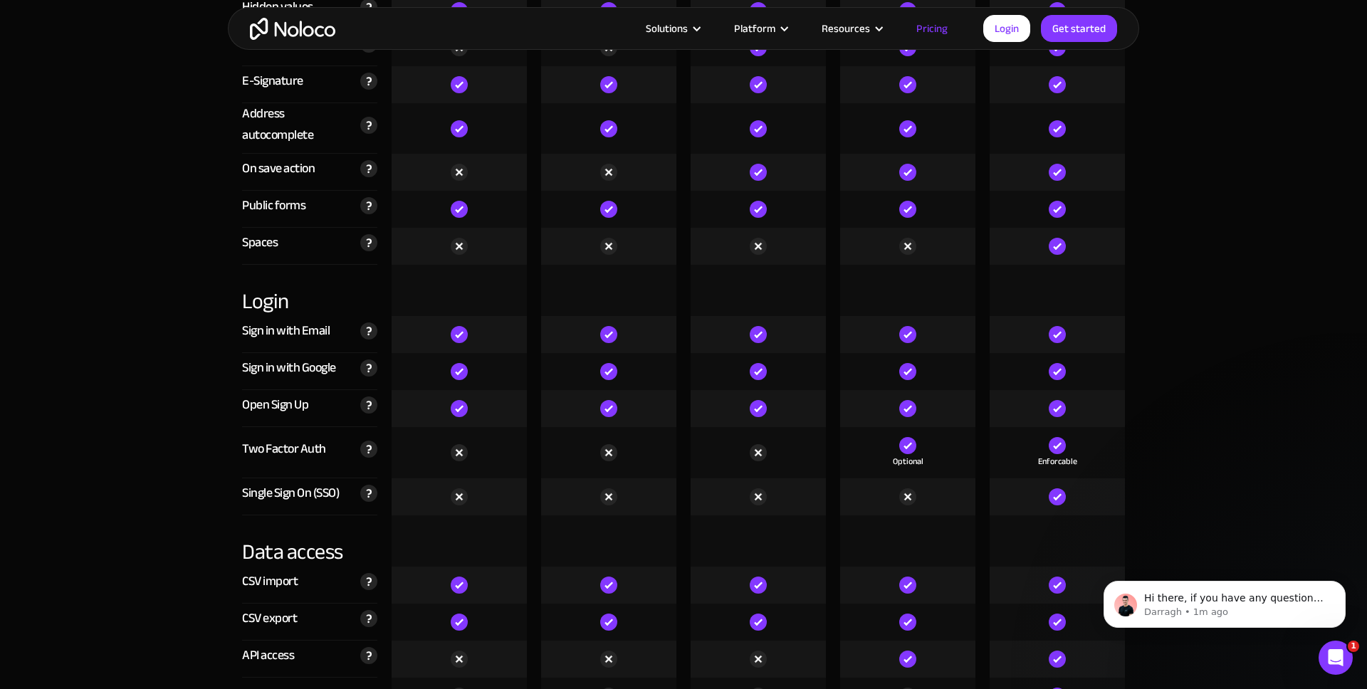
click at [446, 506] on div at bounding box center [459, 496] width 135 height 37
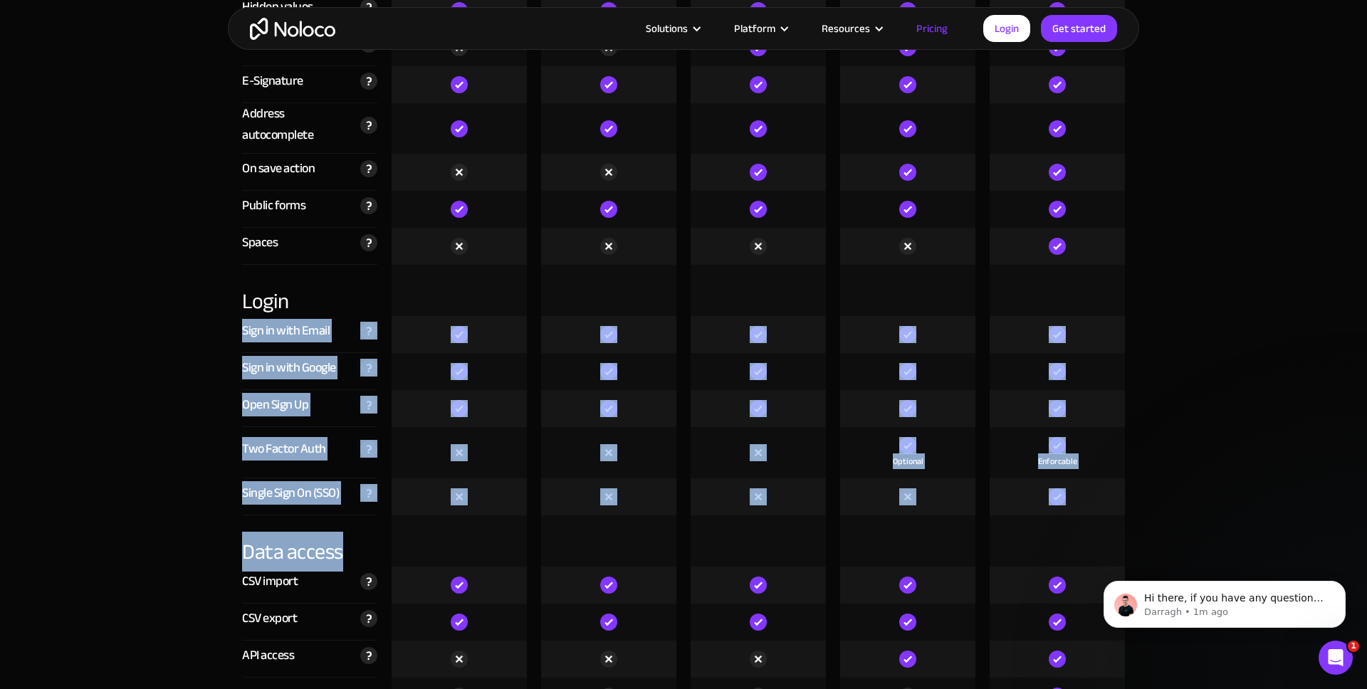
drag, startPoint x: 411, startPoint y: 471, endPoint x: 176, endPoint y: 333, distance: 272.2
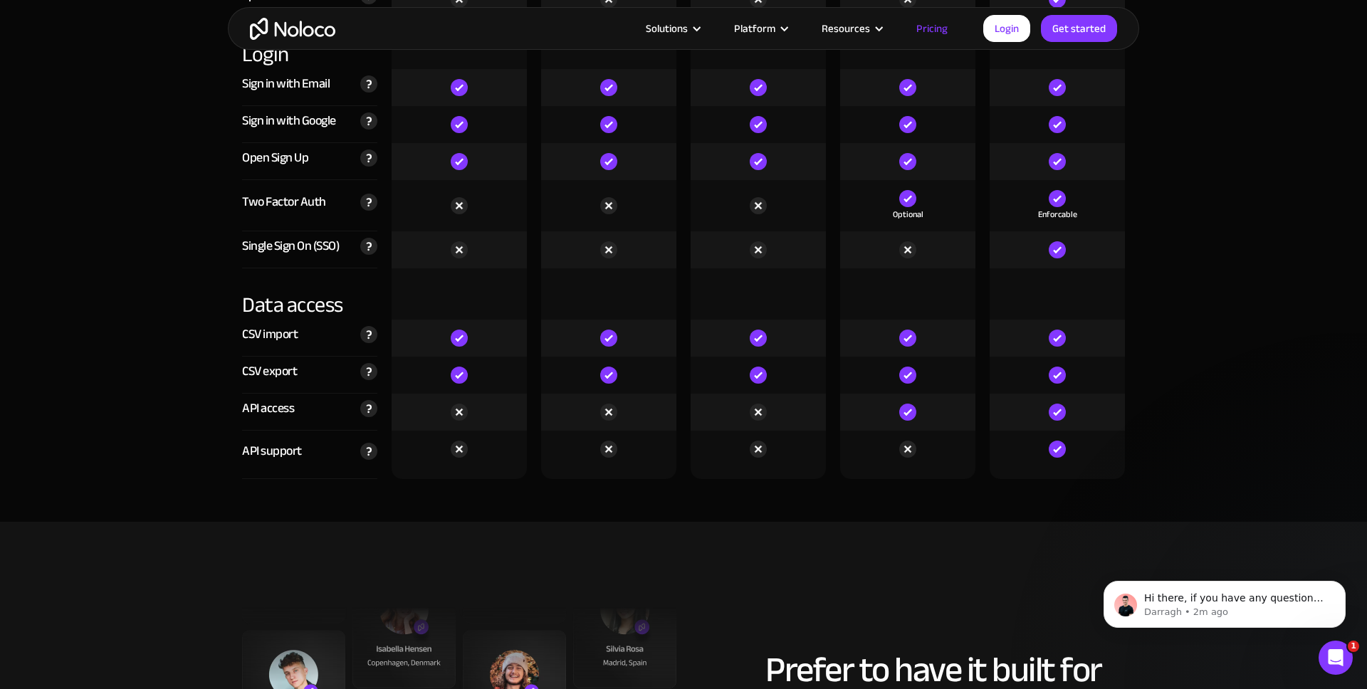
scroll to position [4635, 0]
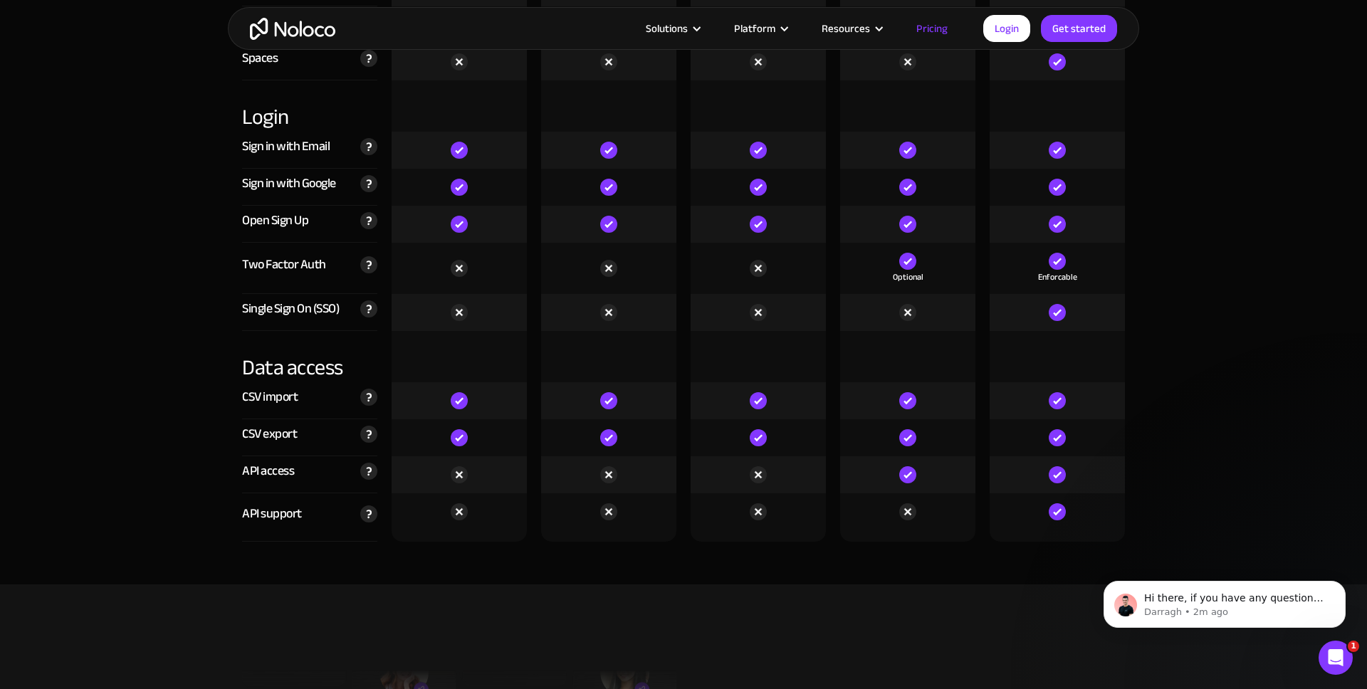
click at [607, 518] on img at bounding box center [608, 511] width 17 height 17
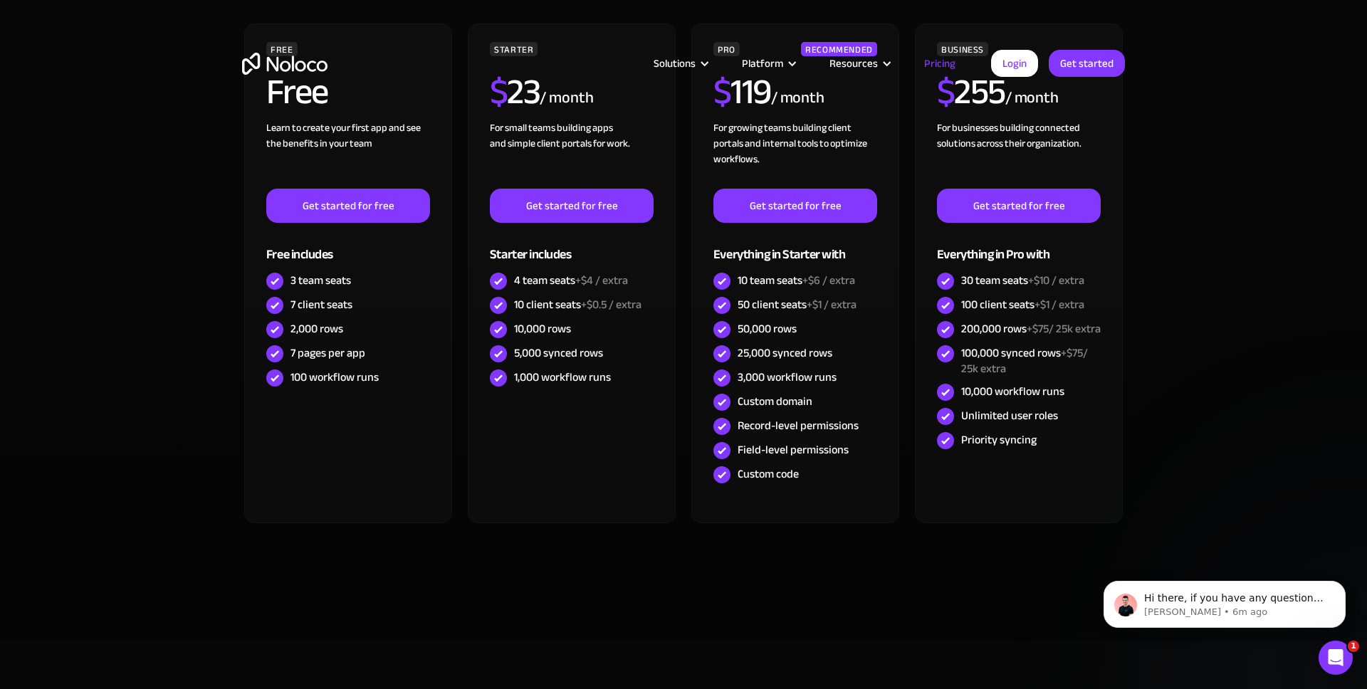
scroll to position [0, 0]
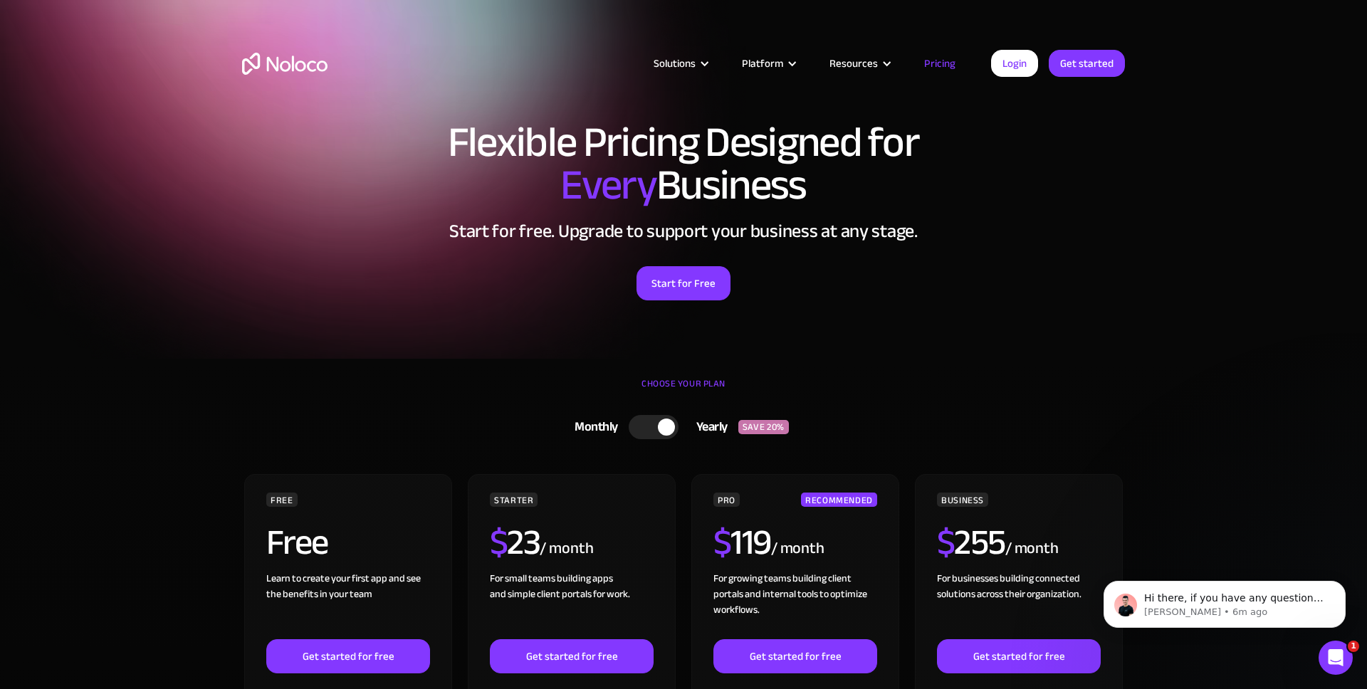
click at [674, 424] on div at bounding box center [666, 427] width 17 height 17
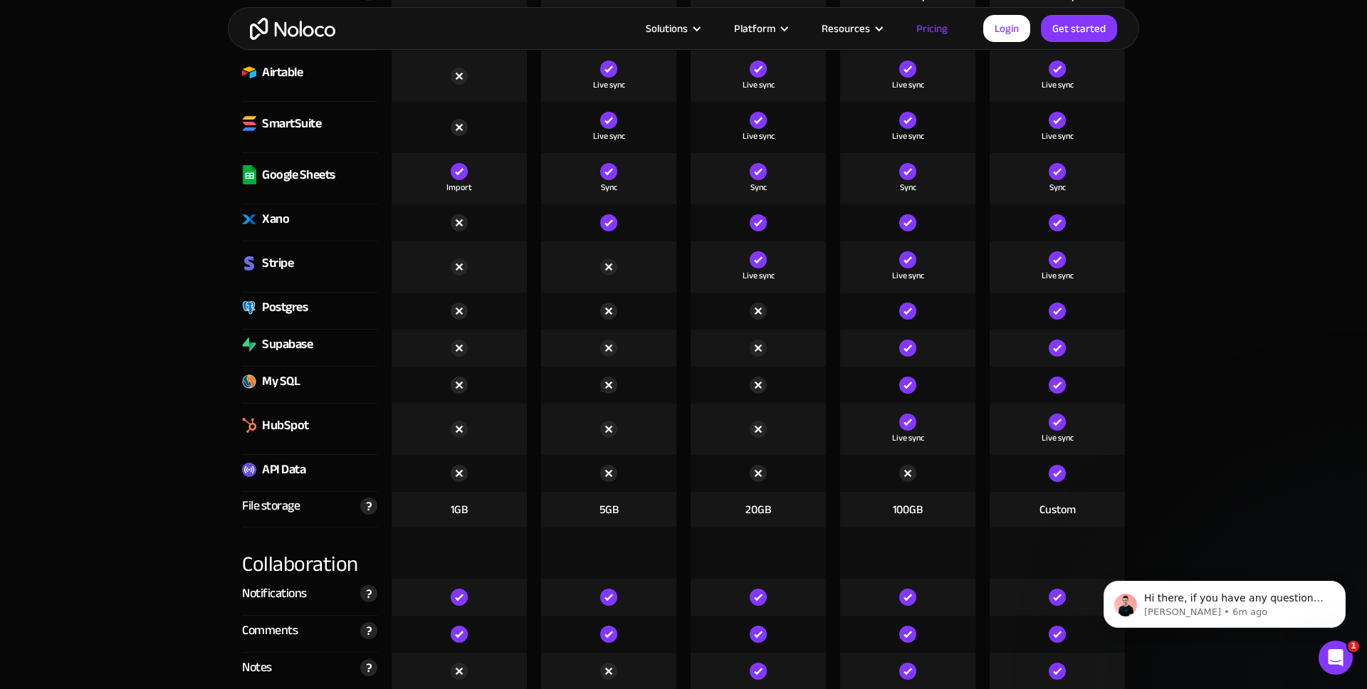
scroll to position [4762, 0]
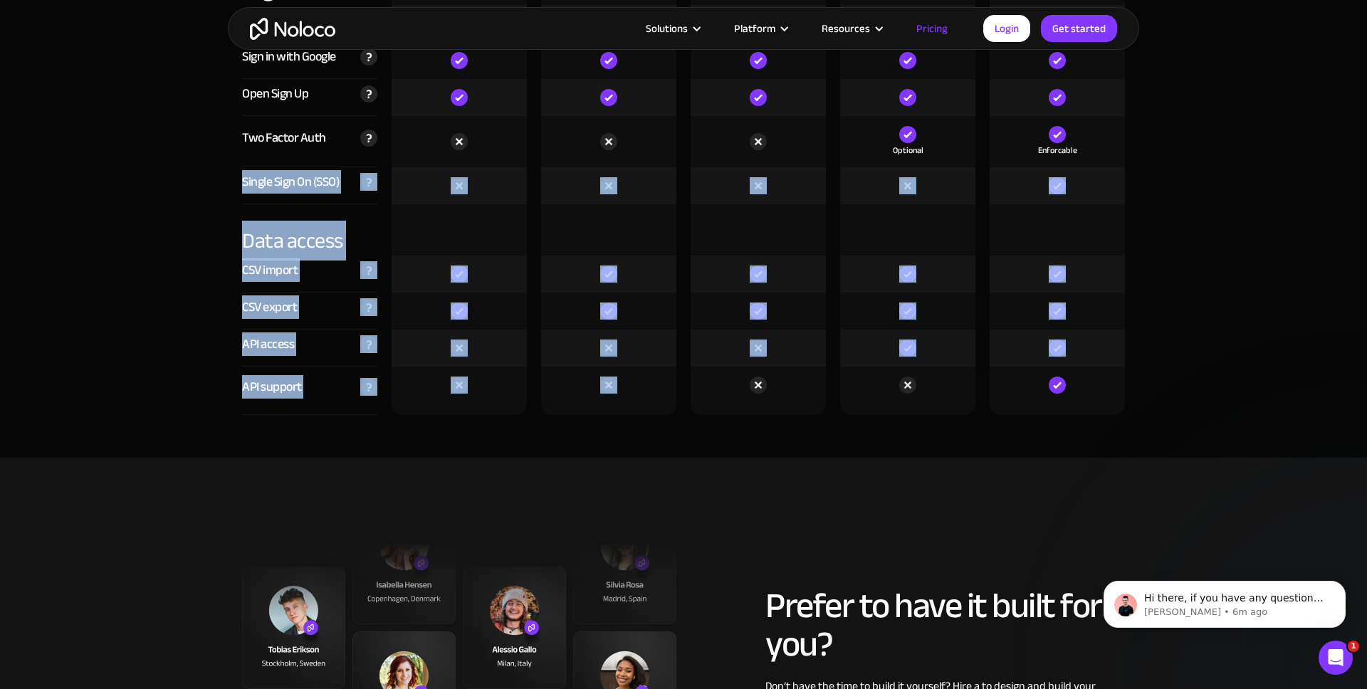
drag, startPoint x: 518, startPoint y: 359, endPoint x: 158, endPoint y: 177, distance: 403.1
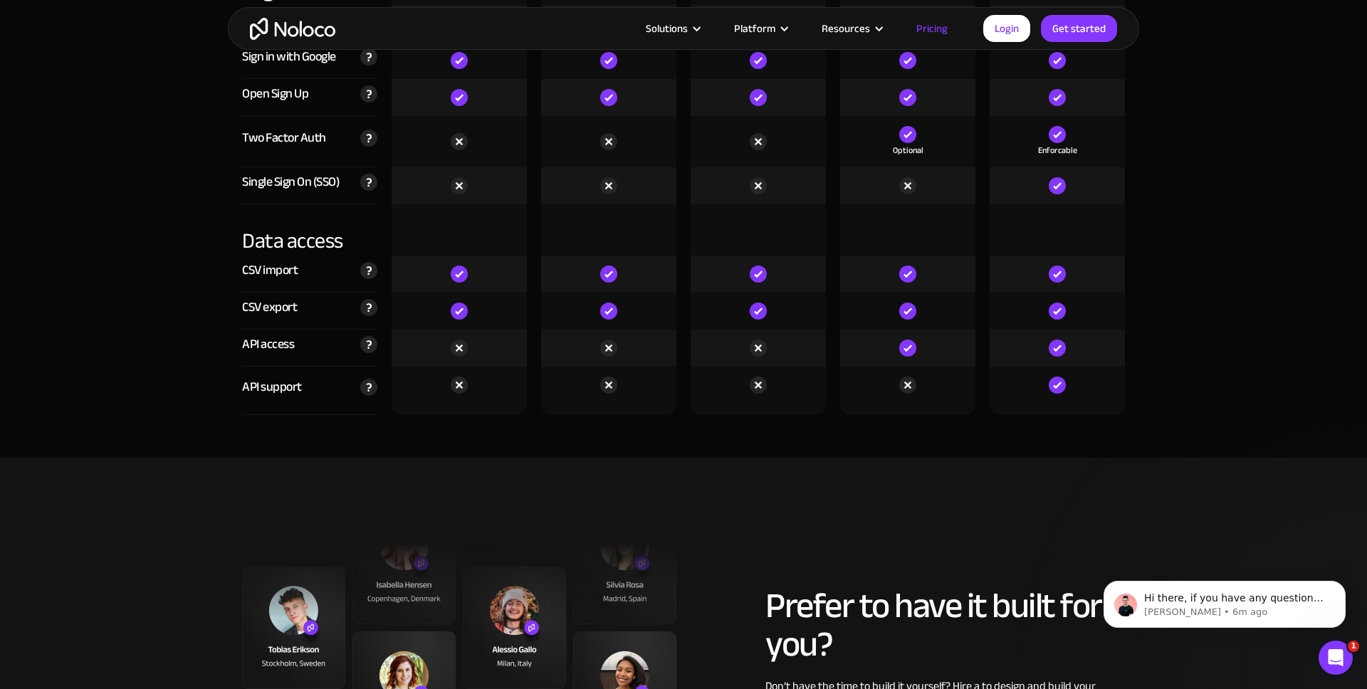
drag, startPoint x: 161, startPoint y: 174, endPoint x: 434, endPoint y: 130, distance: 276.3
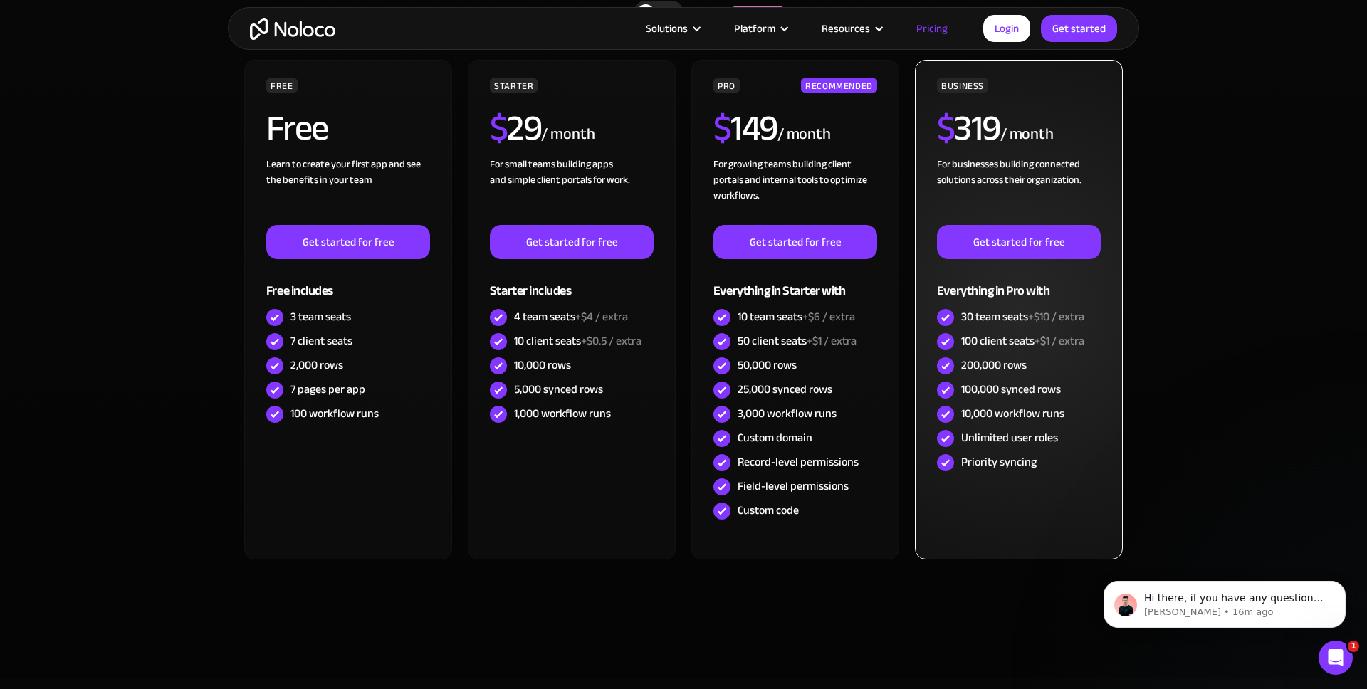
scroll to position [454, 0]
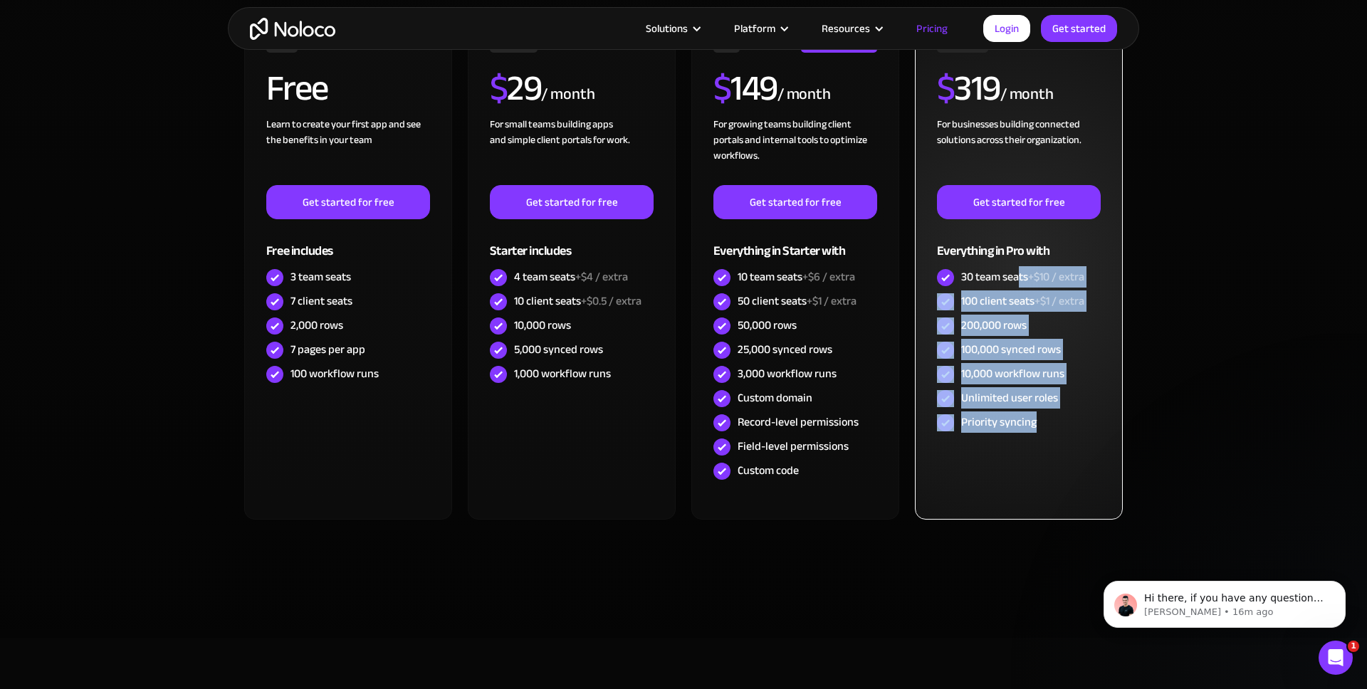
drag, startPoint x: 1024, startPoint y: 394, endPoint x: 1051, endPoint y: 315, distance: 83.5
click at [1029, 285] on div "BUSINESS $ 319 / month For businesses building connected solutions across their…" at bounding box center [1019, 270] width 208 height 500
drag, startPoint x: 1060, startPoint y: 379, endPoint x: 1069, endPoint y: 390, distance: 14.2
click at [1060, 379] on div "10,000 workflow runs" at bounding box center [1012, 374] width 103 height 16
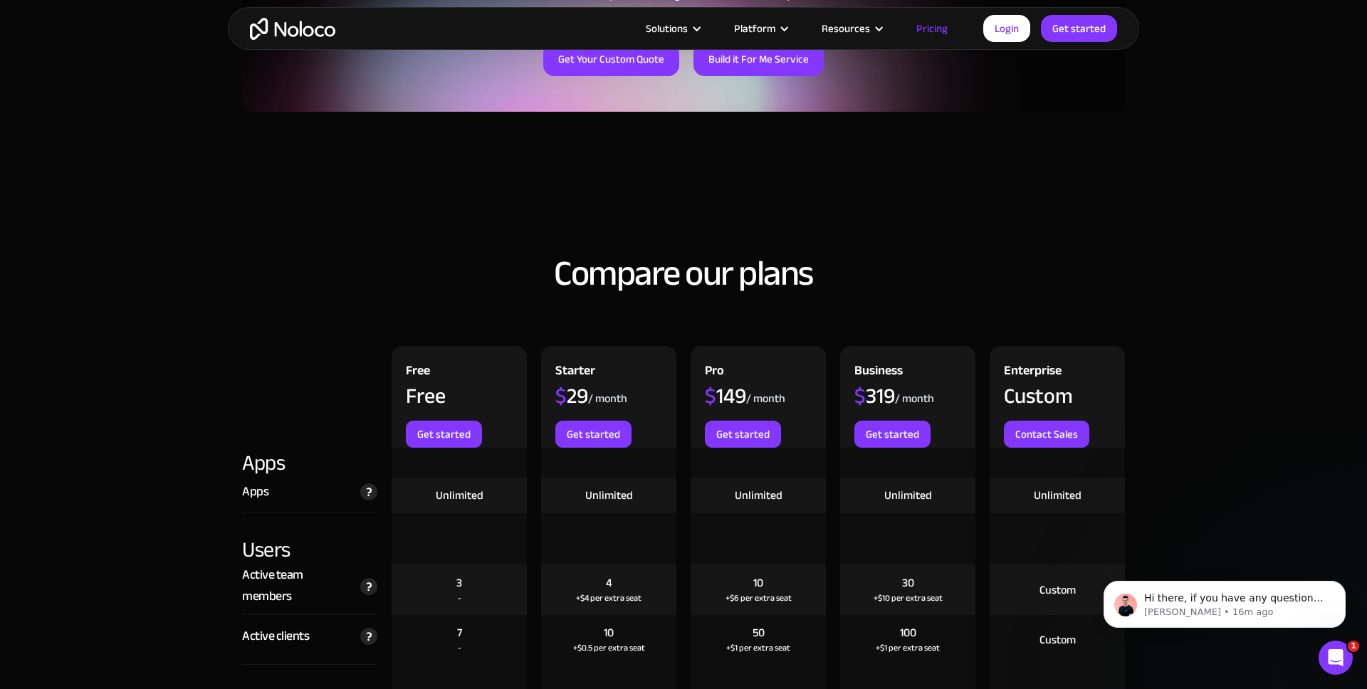
scroll to position [1277, 0]
